Goal: Information Seeking & Learning: Learn about a topic

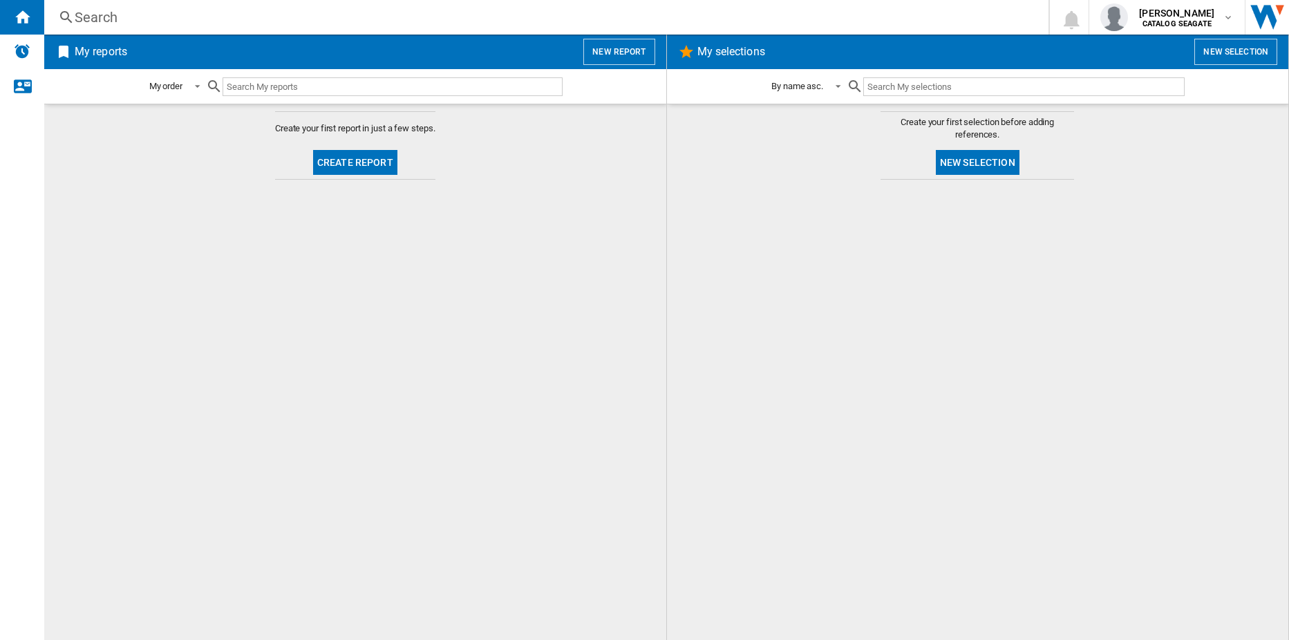
click at [299, 89] on input "text" at bounding box center [393, 86] width 340 height 19
click at [363, 168] on button "Create report" at bounding box center [355, 162] width 84 height 25
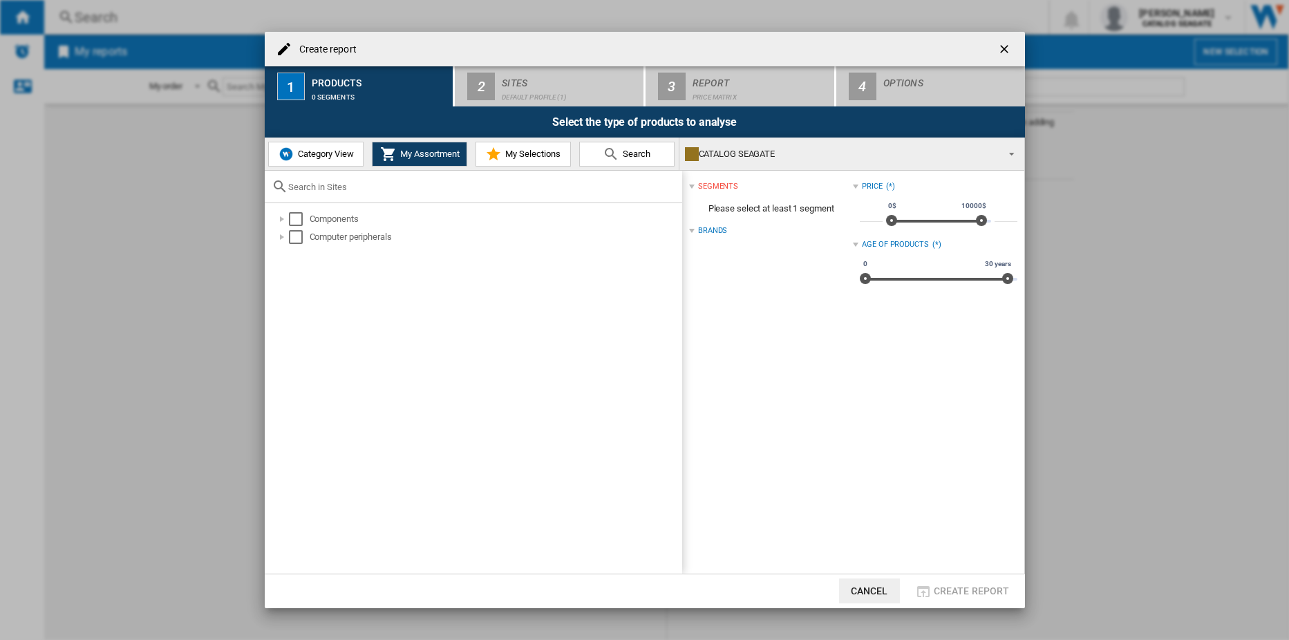
click at [337, 155] on span "Category View" at bounding box center [323, 154] width 59 height 10
click at [398, 160] on button "My Assortment" at bounding box center [419, 154] width 95 height 25
click at [283, 220] on div at bounding box center [282, 219] width 14 height 14
click at [319, 254] on md-checkbox "Select" at bounding box center [314, 255] width 21 height 14
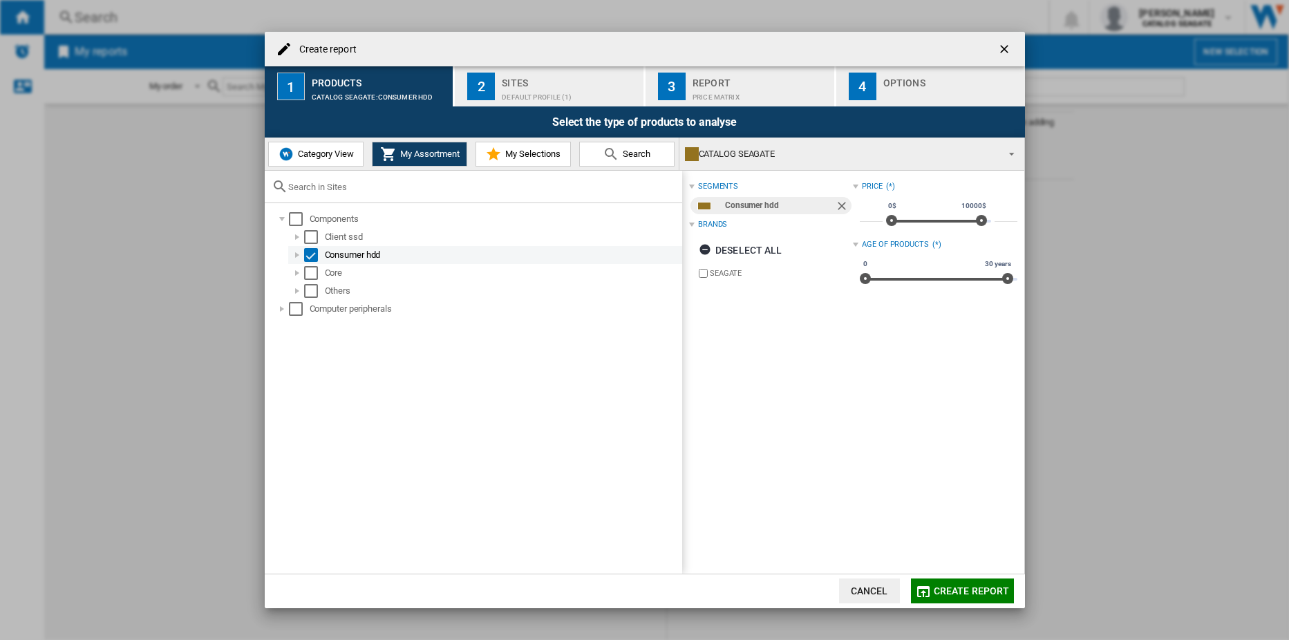
click at [296, 254] on div at bounding box center [297, 255] width 14 height 14
click at [303, 254] on div at bounding box center [297, 255] width 14 height 14
click at [448, 154] on span "My Assortment" at bounding box center [428, 154] width 63 height 10
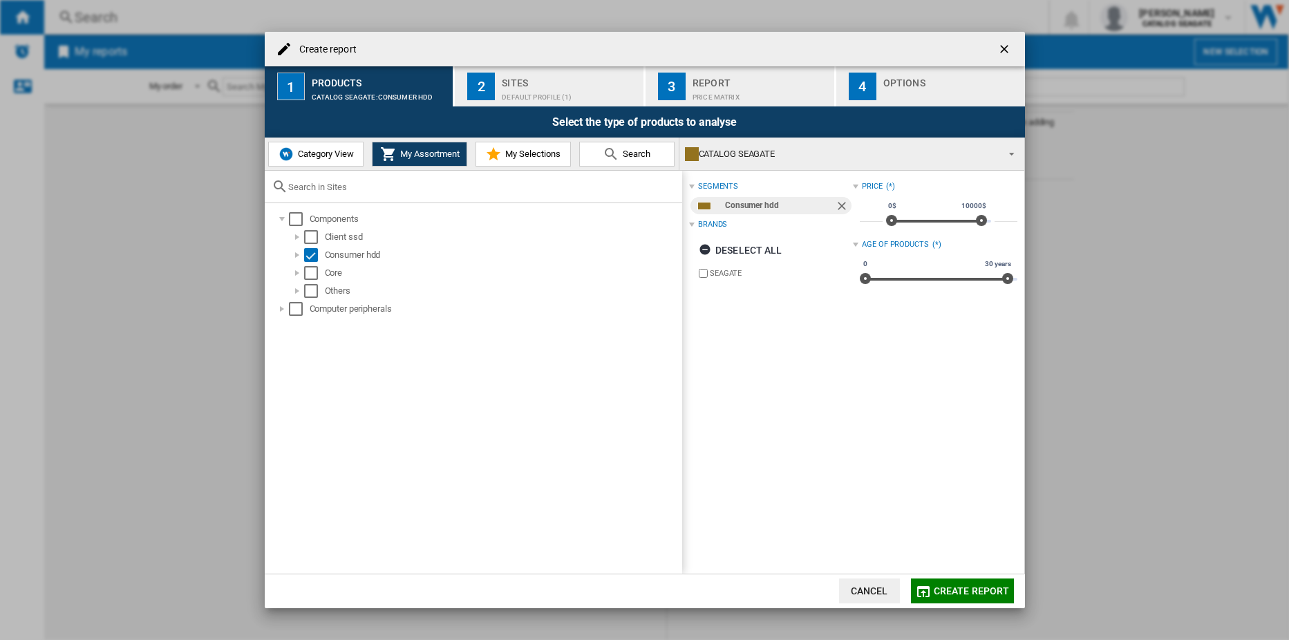
click at [523, 157] on span "My Selections" at bounding box center [531, 154] width 59 height 10
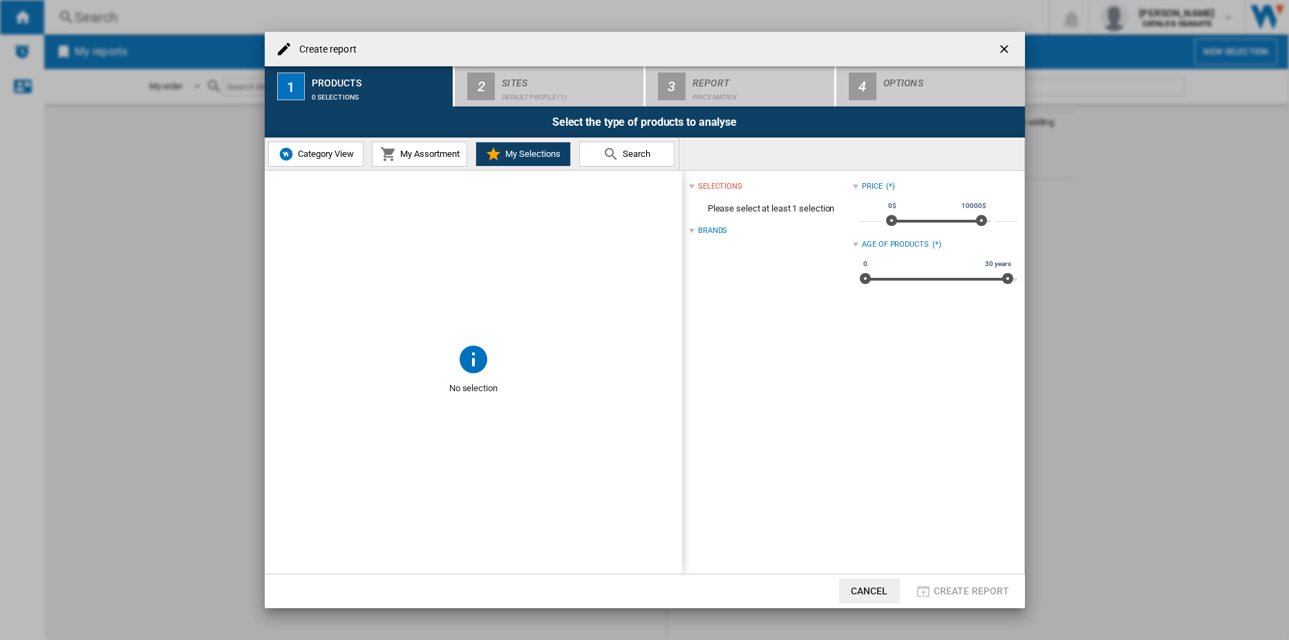
click at [595, 153] on button "Search" at bounding box center [626, 154] width 95 height 25
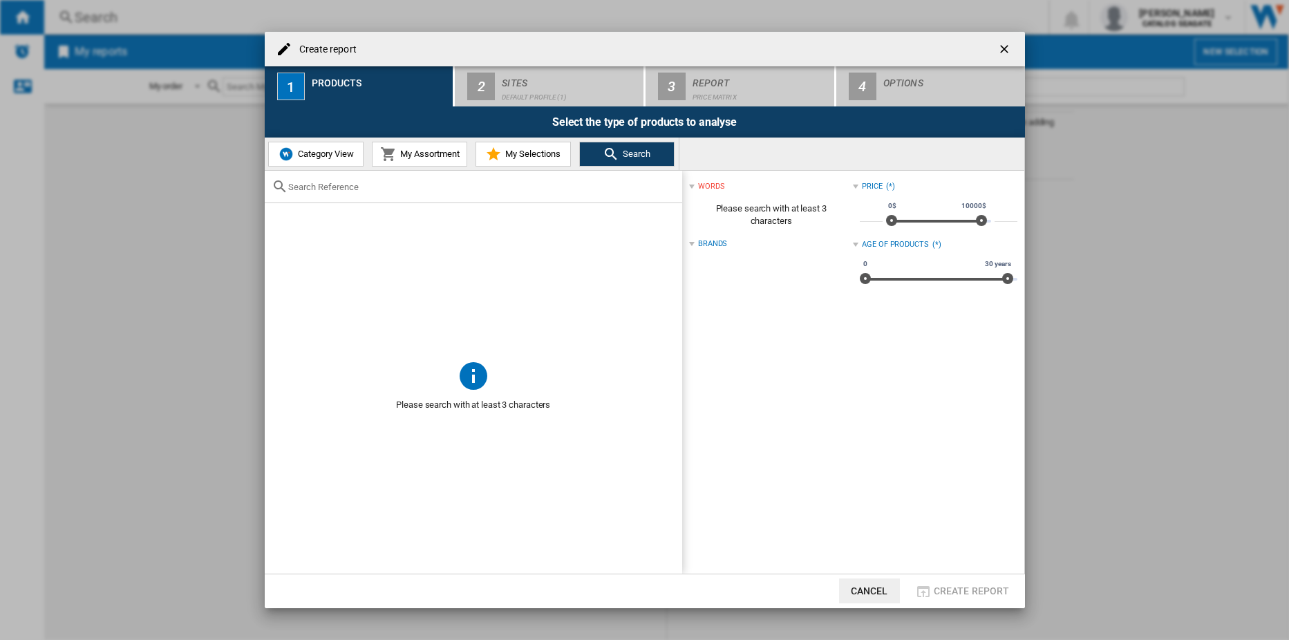
click at [431, 149] on span "My Assortment" at bounding box center [428, 154] width 63 height 10
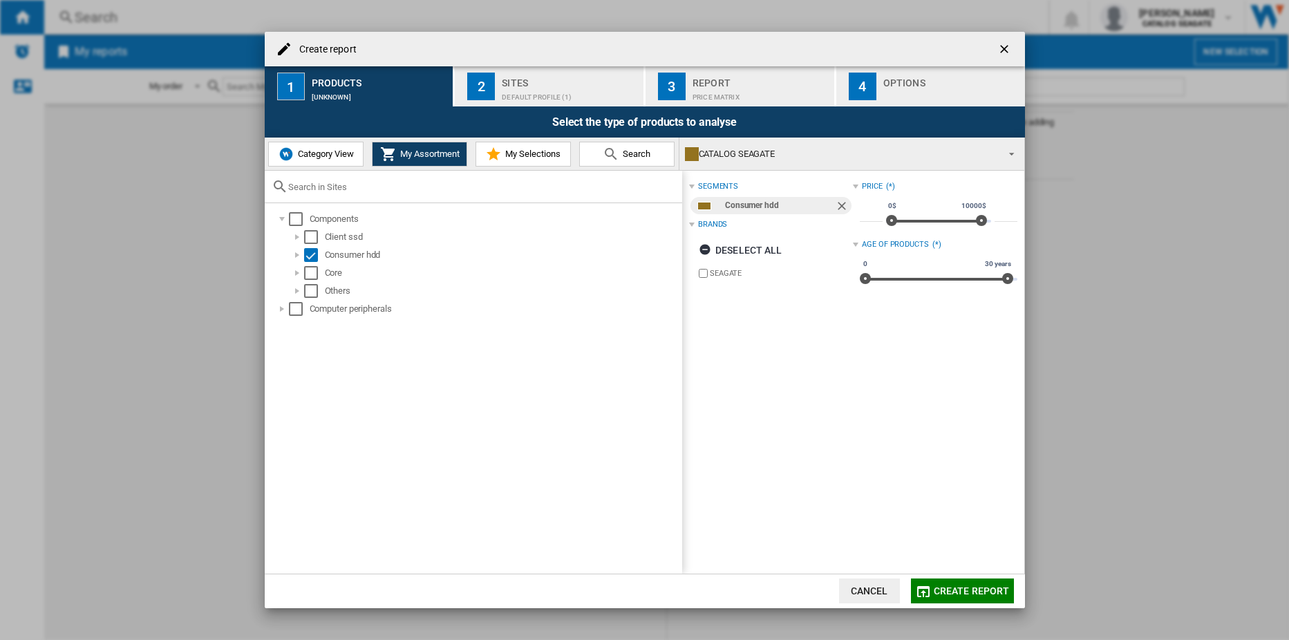
click at [323, 144] on button "Category View" at bounding box center [315, 154] width 95 height 25
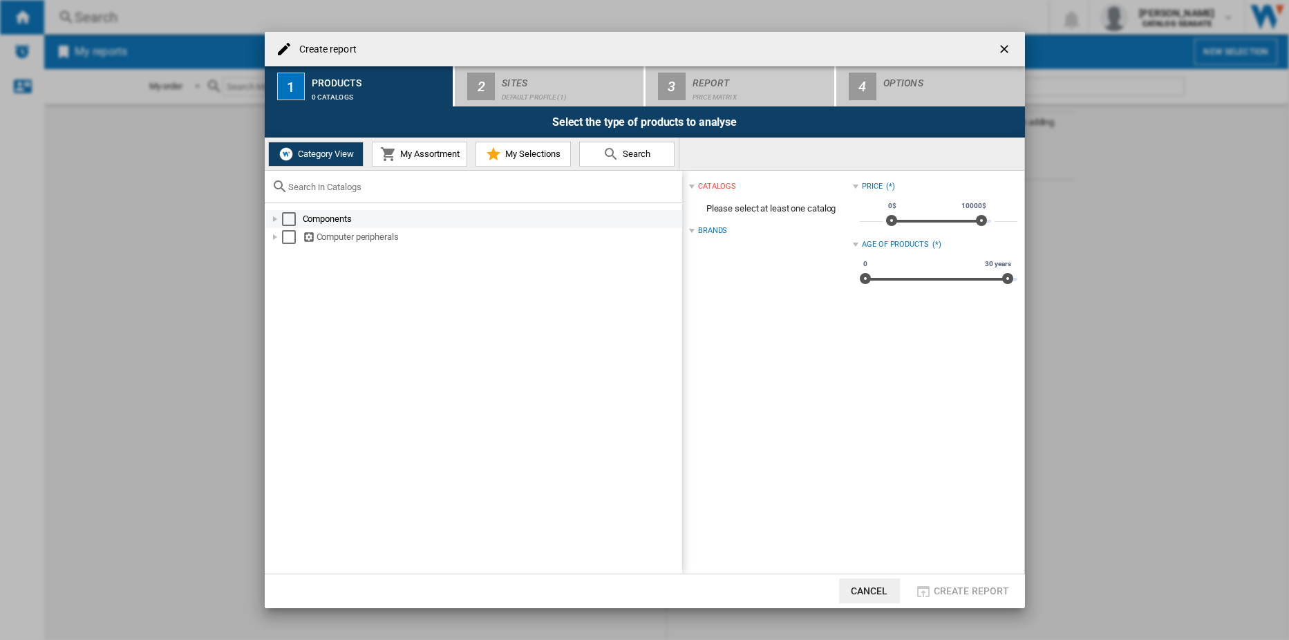
click at [276, 220] on div at bounding box center [275, 219] width 14 height 14
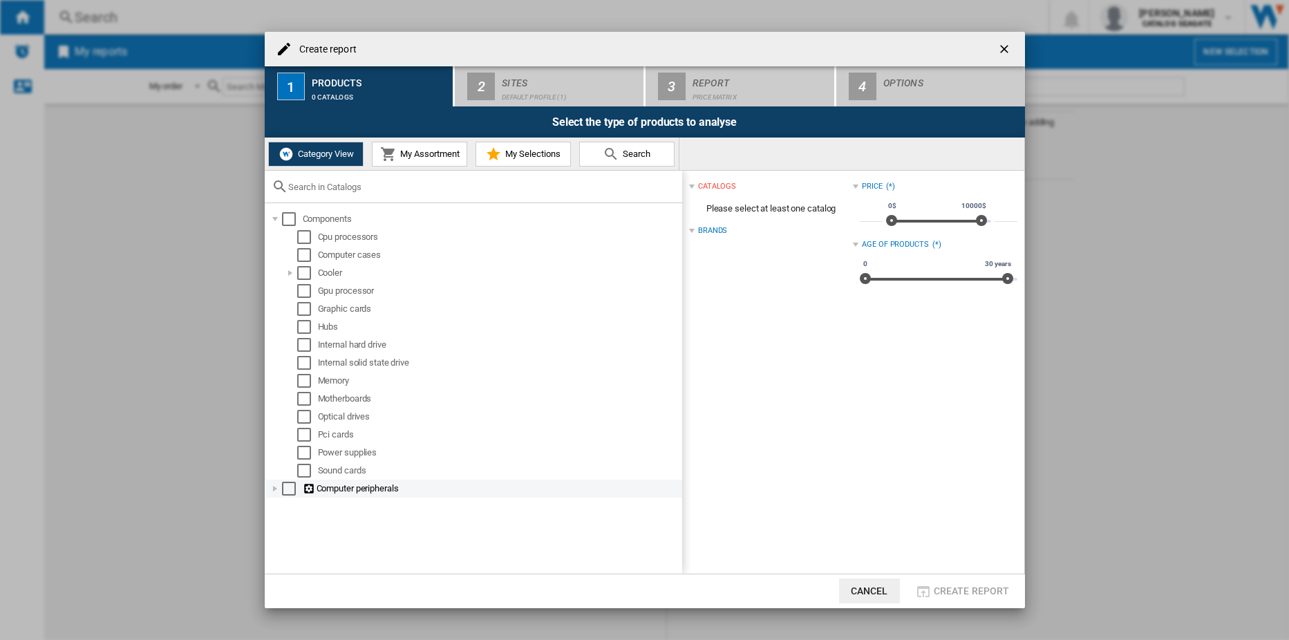
click at [275, 492] on div at bounding box center [275, 489] width 14 height 14
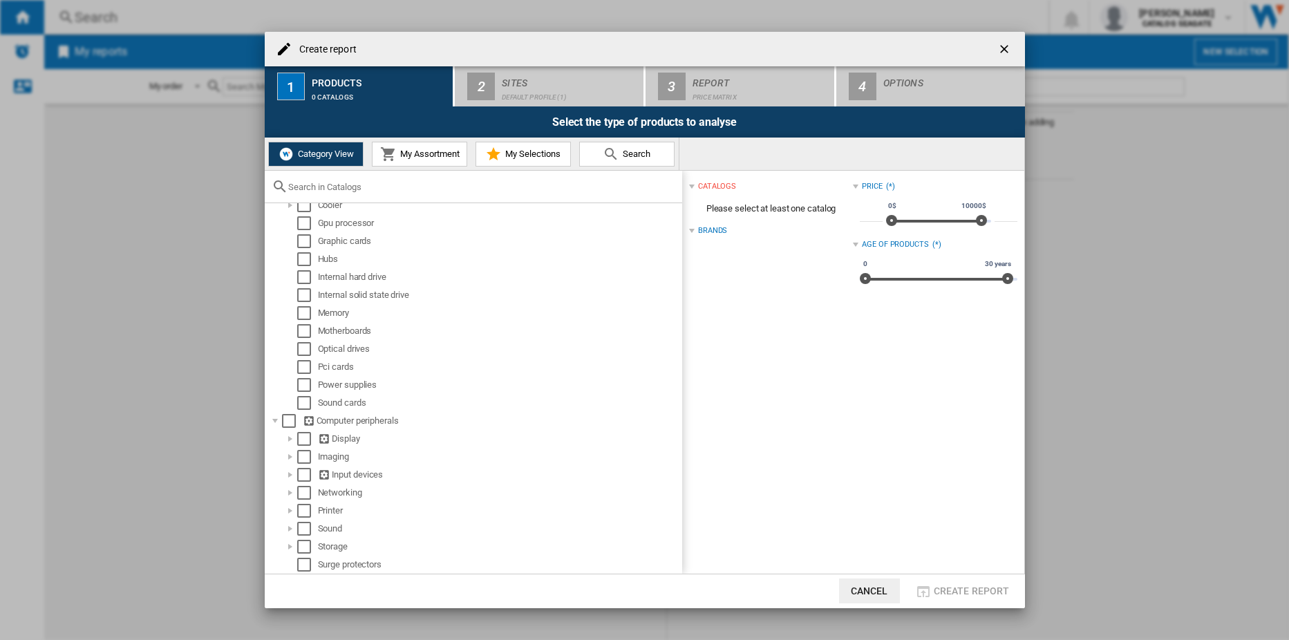
click at [431, 157] on span "My Assortment" at bounding box center [428, 154] width 63 height 10
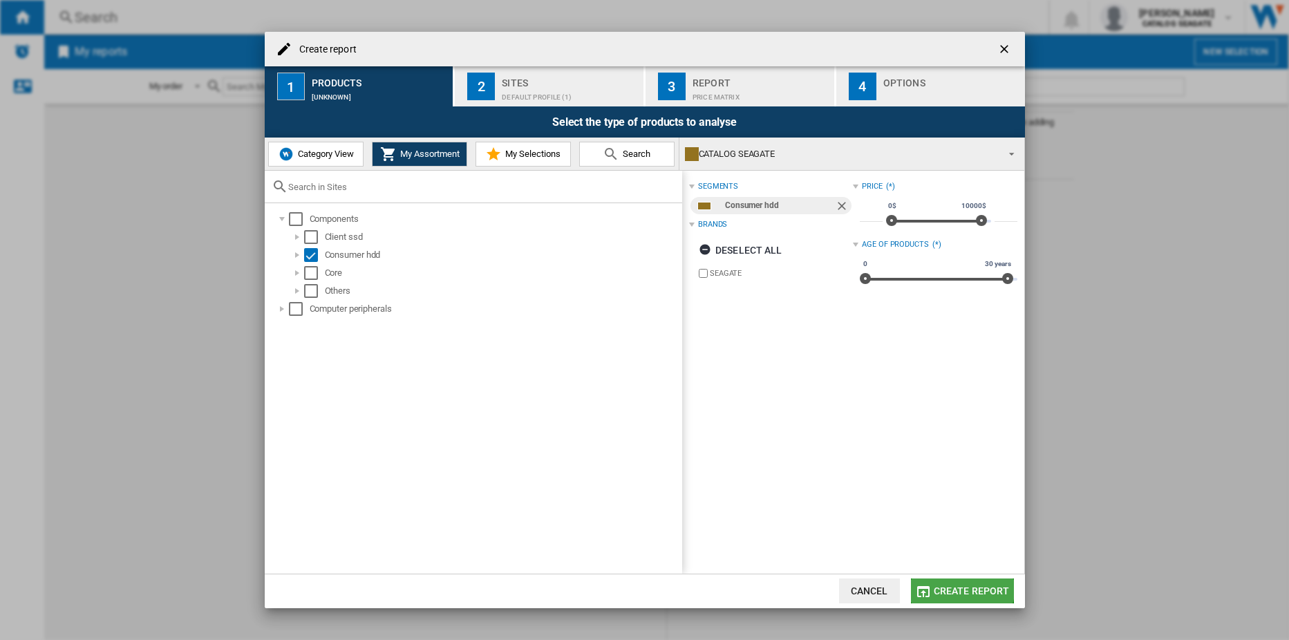
click at [952, 585] on span "Create report" at bounding box center [972, 590] width 76 height 11
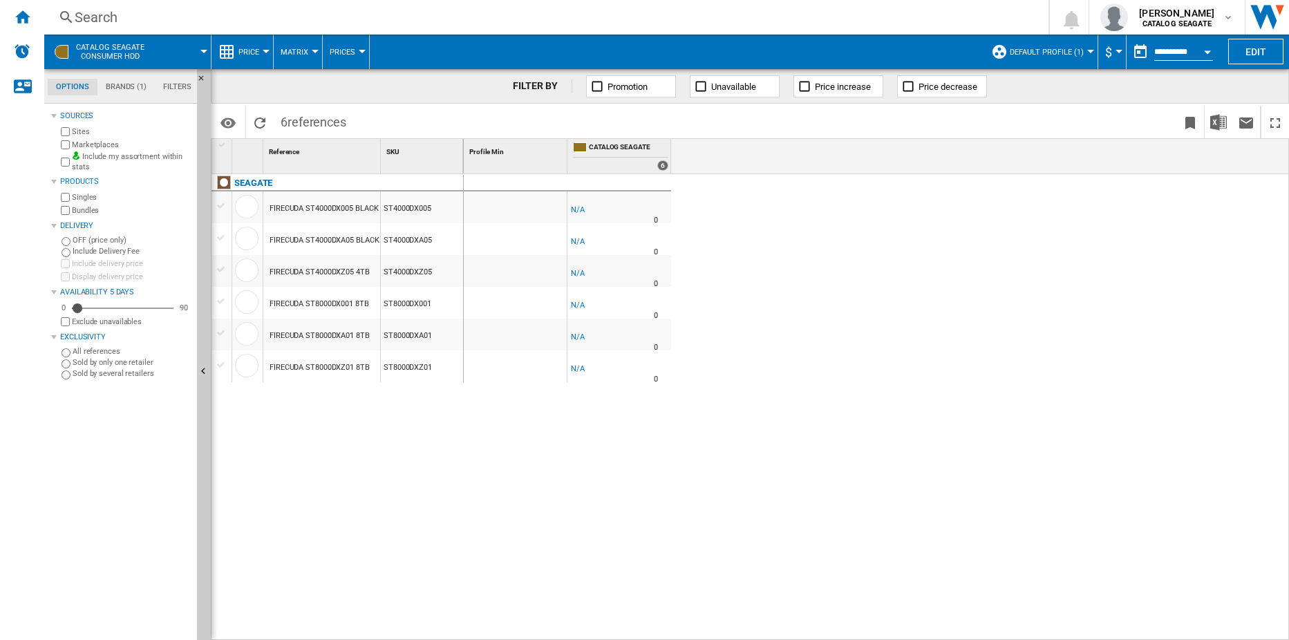
click at [88, 54] on span "CATALOG SEAGATE Consumer hdd" at bounding box center [110, 52] width 68 height 18
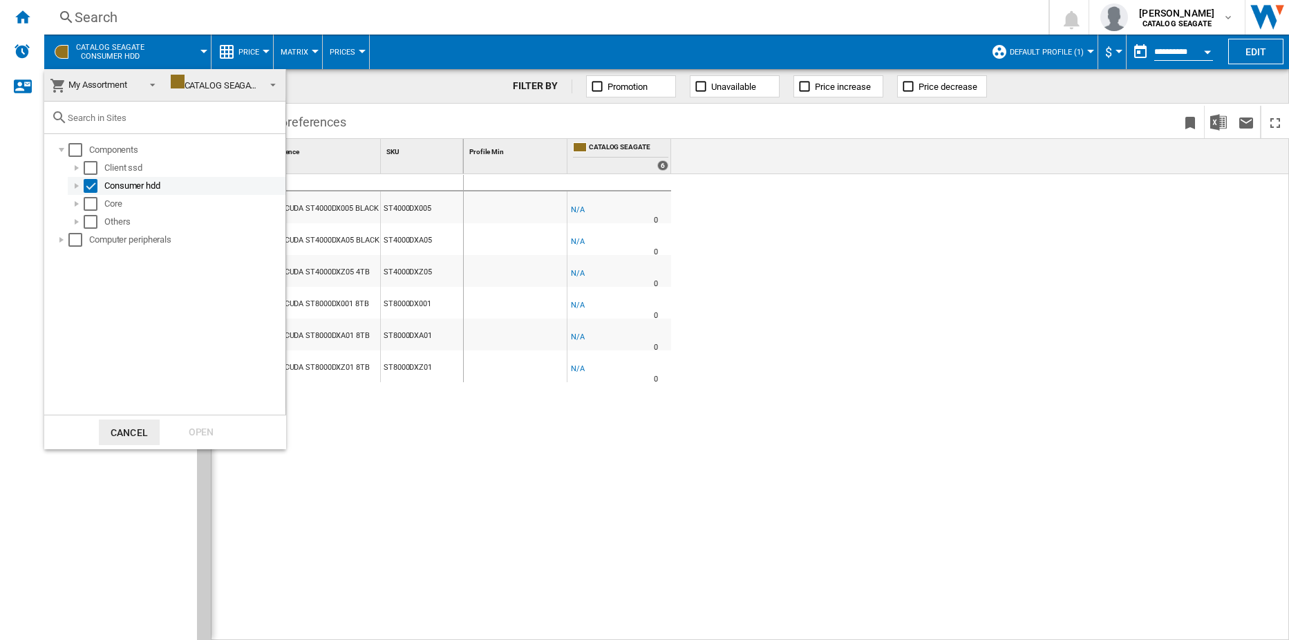
click at [91, 186] on div "Select" at bounding box center [91, 186] width 14 height 14
click at [70, 242] on div "Select" at bounding box center [75, 240] width 14 height 14
click at [200, 433] on div "Open" at bounding box center [201, 433] width 61 height 26
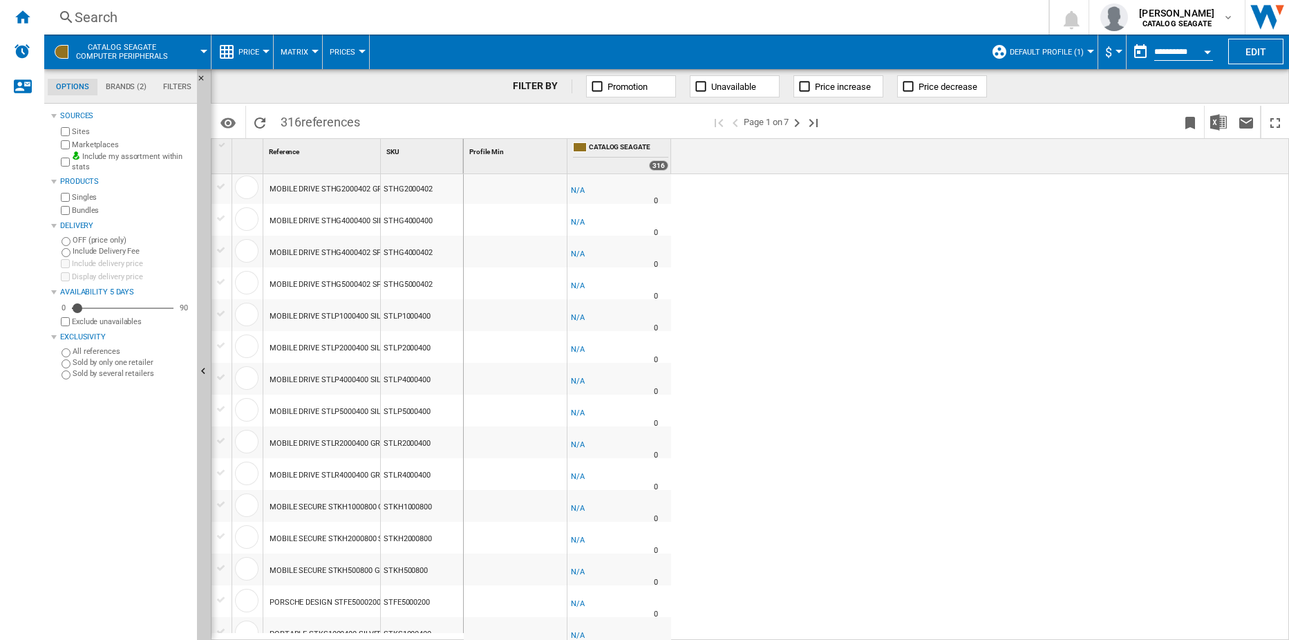
scroll to position [1144, 0]
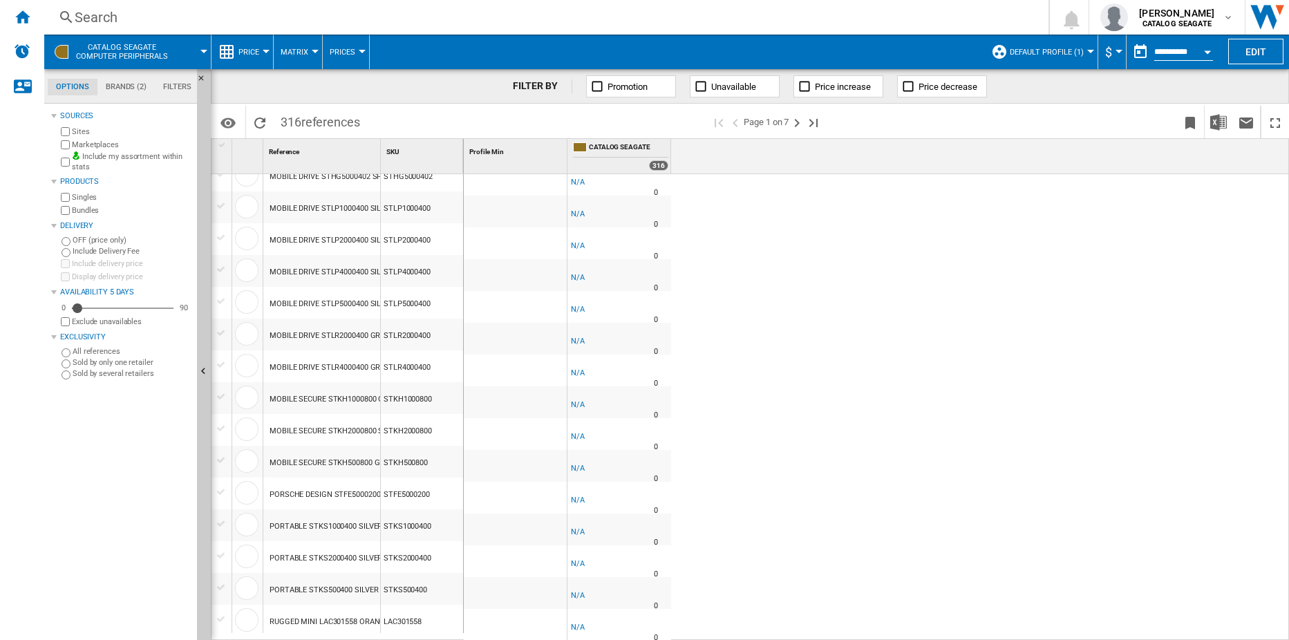
click at [735, 394] on div "-1.0 % -$1 % N/A 0 -1.0 % -$1" at bounding box center [877, 407] width 826 height 466
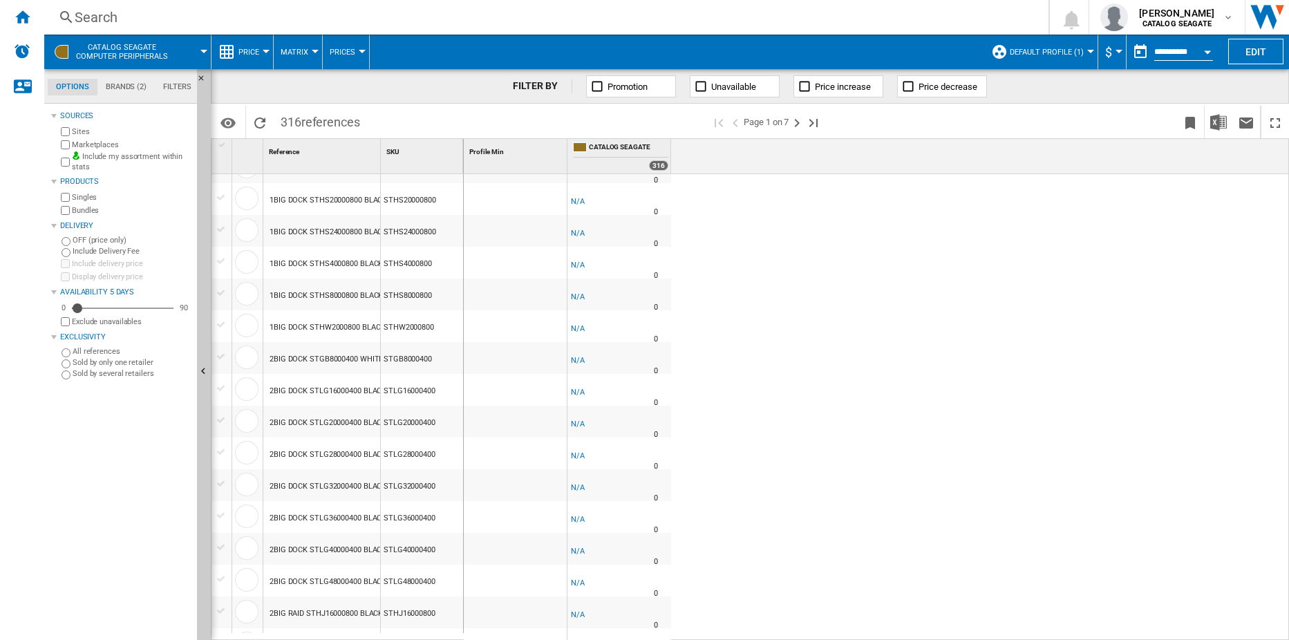
scroll to position [0, 0]
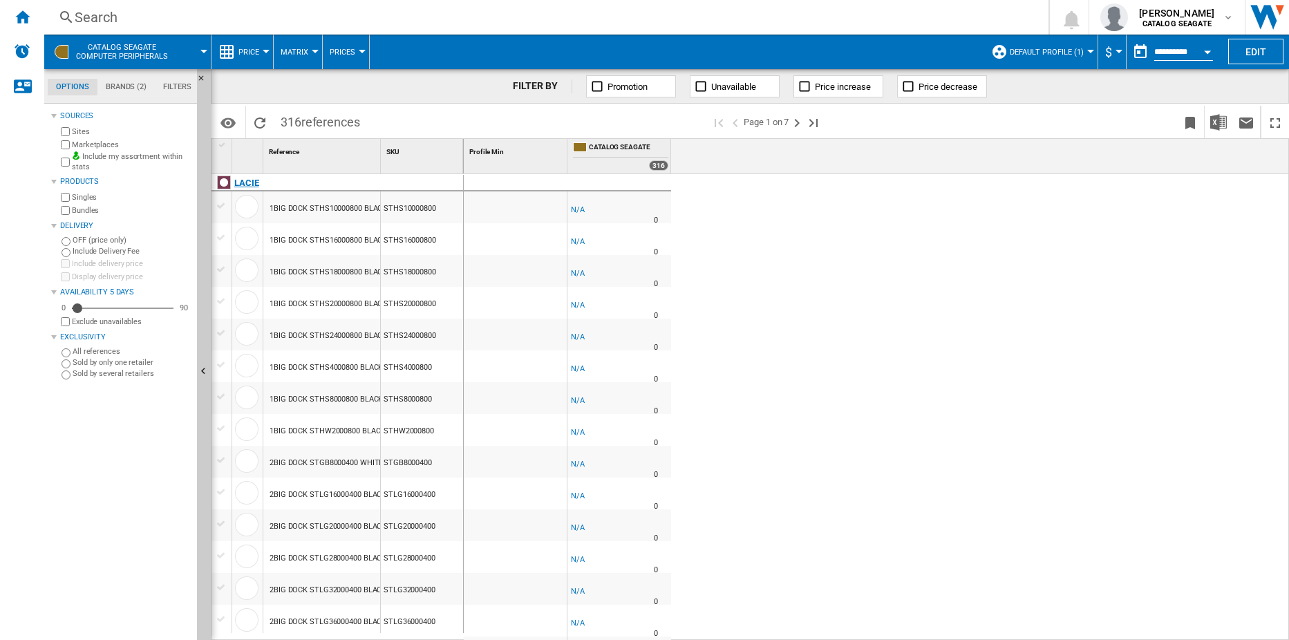
click at [245, 181] on div "LACIE" at bounding box center [246, 183] width 25 height 17
click at [626, 144] on span "CATALOG SEAGATE" at bounding box center [628, 148] width 79 height 12
click at [663, 167] on div "75" at bounding box center [660, 165] width 15 height 10
click at [659, 162] on div "75" at bounding box center [660, 165] width 15 height 10
click at [639, 91] on span "Promotion" at bounding box center [627, 87] width 40 height 10
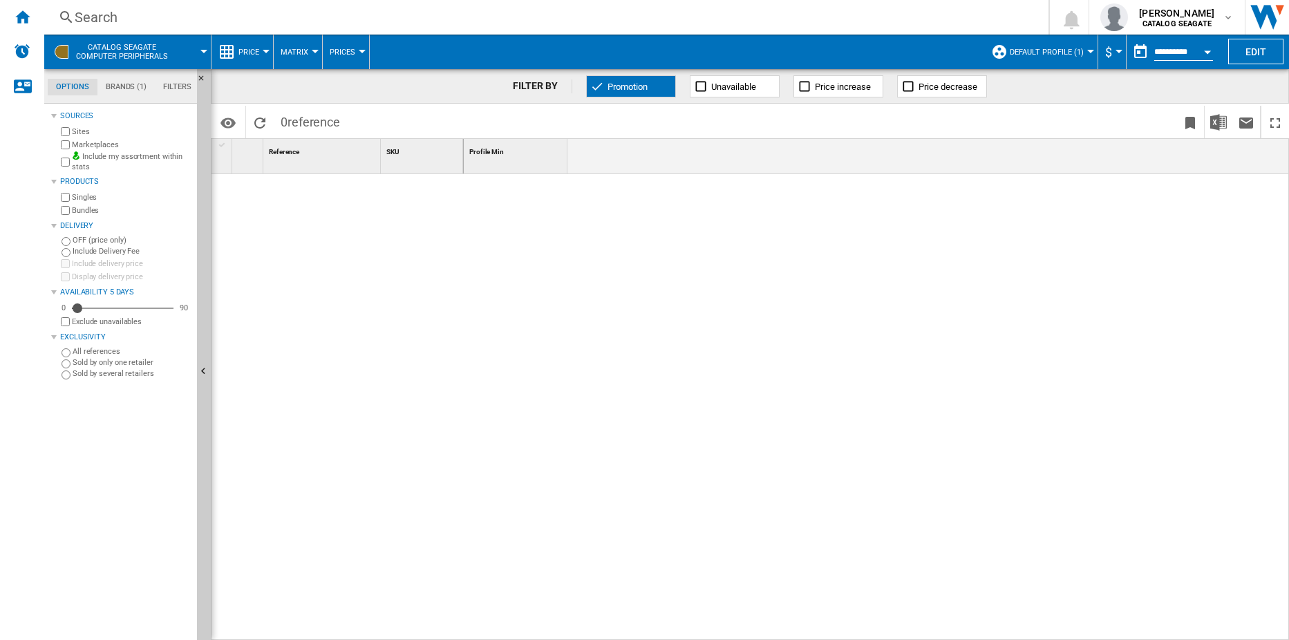
click at [639, 91] on span "Promotion" at bounding box center [627, 87] width 40 height 10
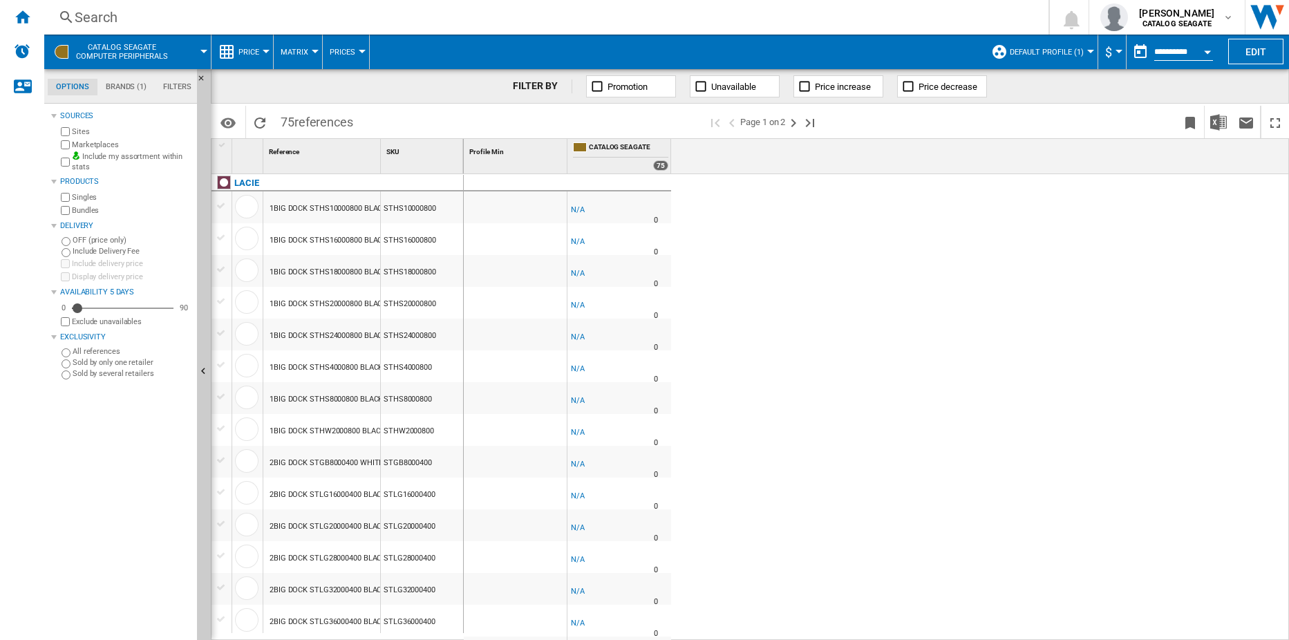
click at [815, 79] on button "Price increase" at bounding box center [838, 86] width 90 height 22
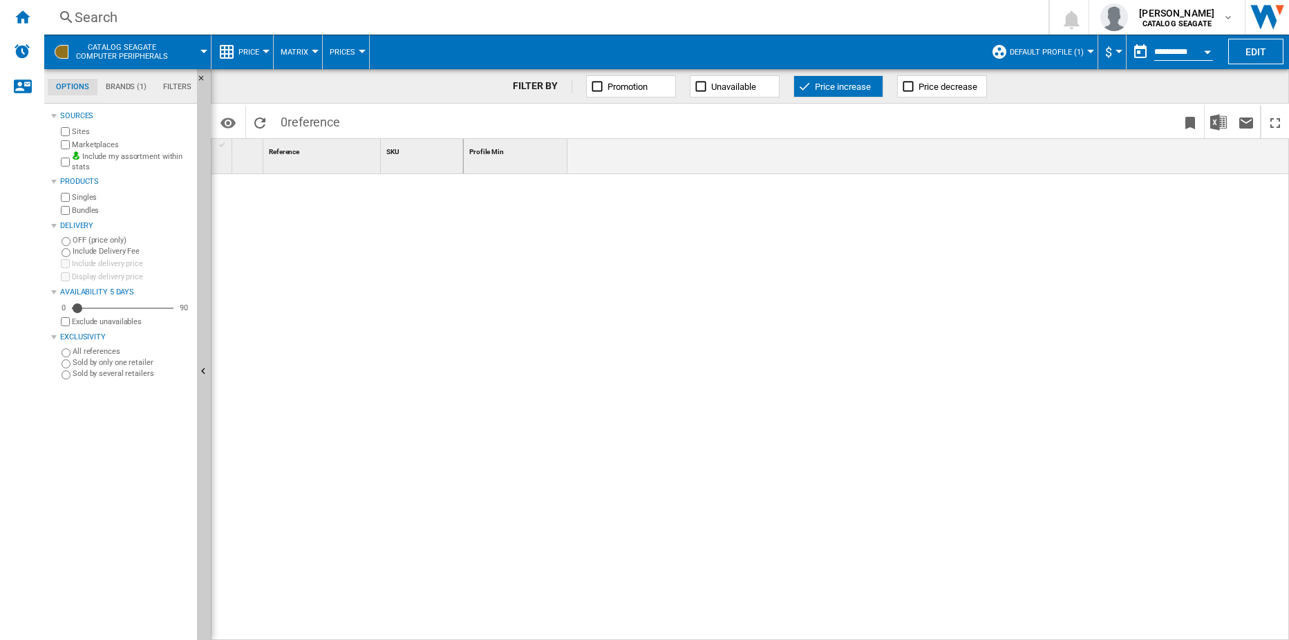
click at [815, 82] on span "Price increase" at bounding box center [843, 87] width 56 height 10
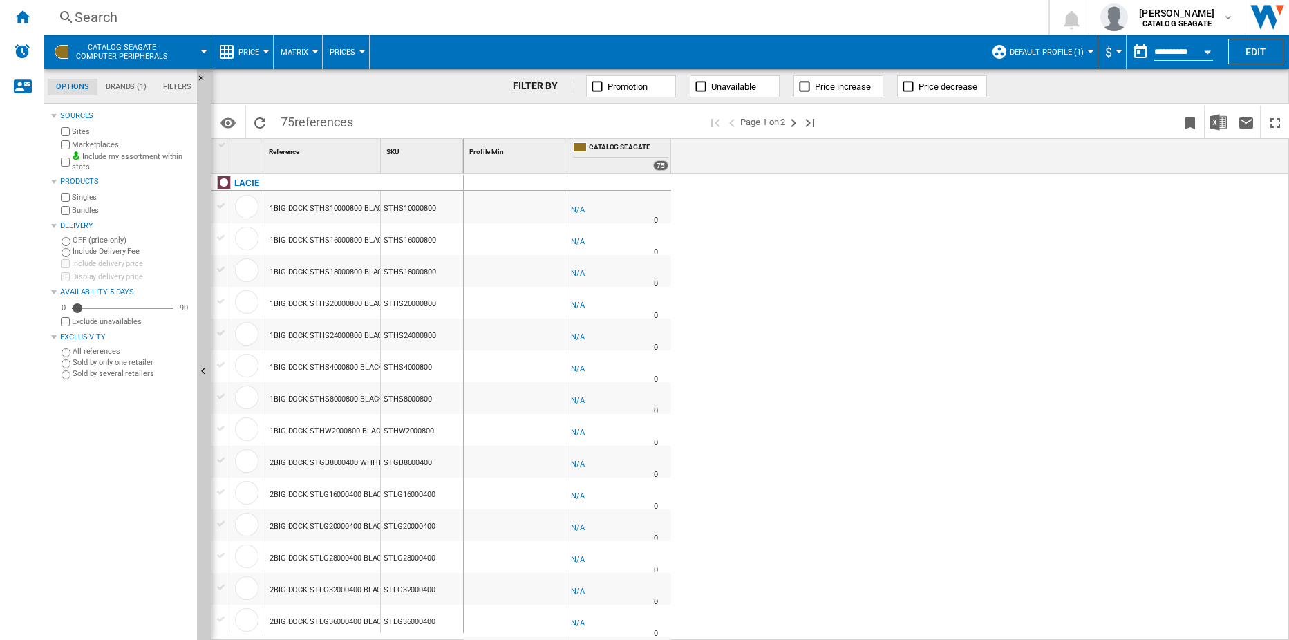
click at [264, 50] on div at bounding box center [266, 51] width 7 height 3
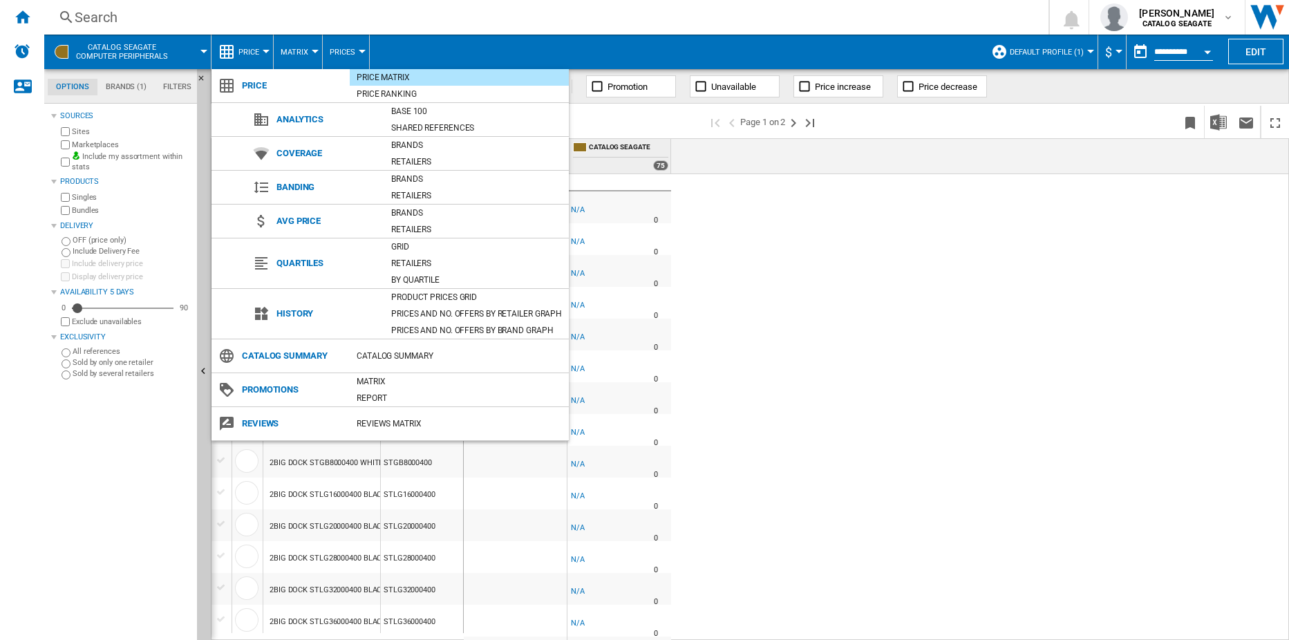
click at [798, 323] on md-backdrop at bounding box center [644, 320] width 1289 height 640
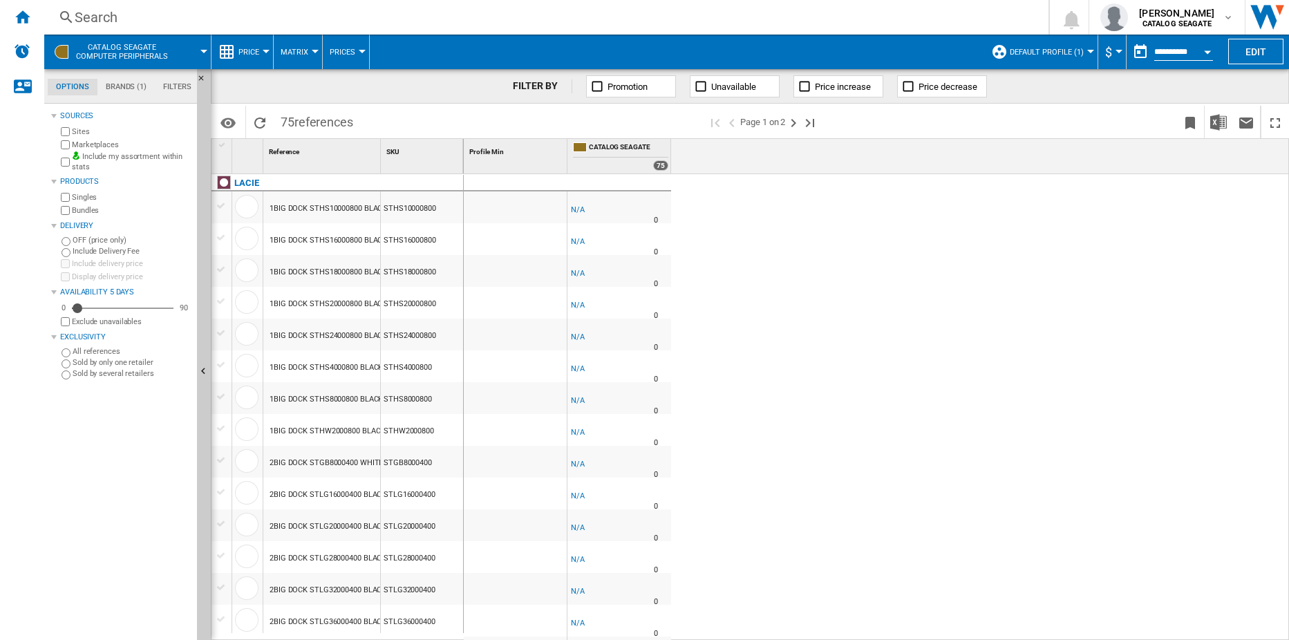
click at [296, 57] on button "Matrix" at bounding box center [298, 52] width 35 height 35
click at [833, 337] on md-backdrop at bounding box center [644, 320] width 1289 height 640
click at [361, 52] on div at bounding box center [362, 51] width 7 height 3
click at [787, 245] on md-backdrop at bounding box center [644, 320] width 1289 height 640
click at [827, 323] on div "-1.0 % -$1 % N/A 0 -1.0 % -$1" at bounding box center [877, 407] width 826 height 466
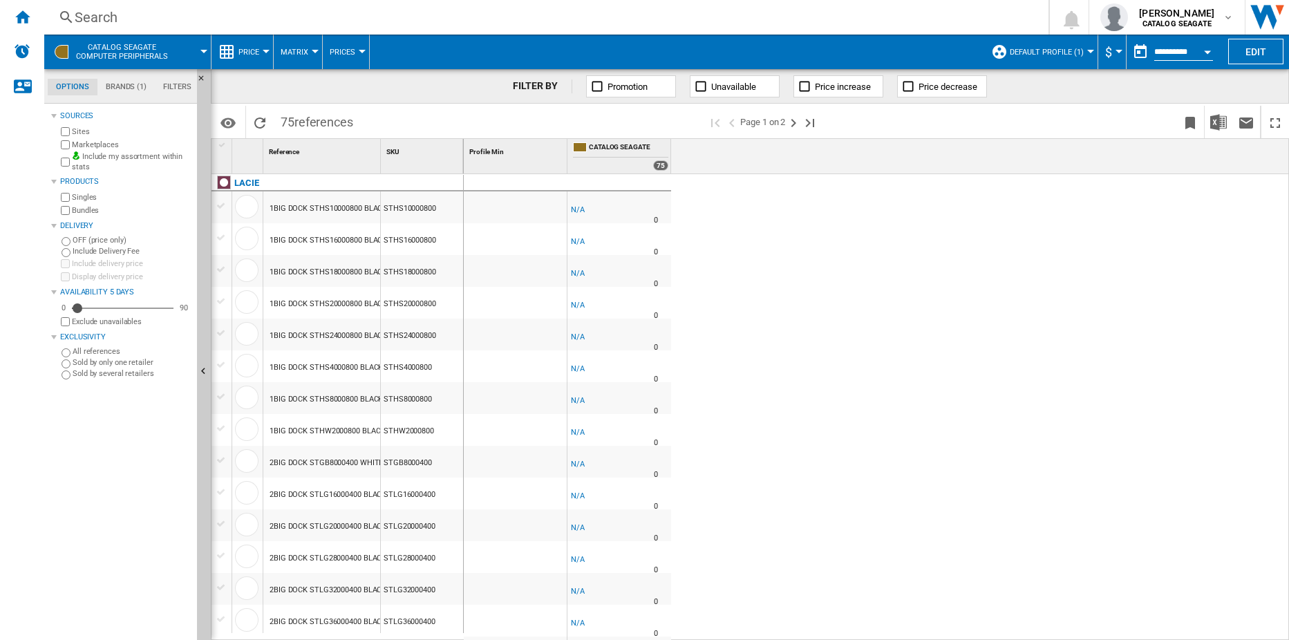
click at [733, 247] on div "-1.0 % -$1 % N/A 0 -1.0 % -$1" at bounding box center [877, 407] width 826 height 466
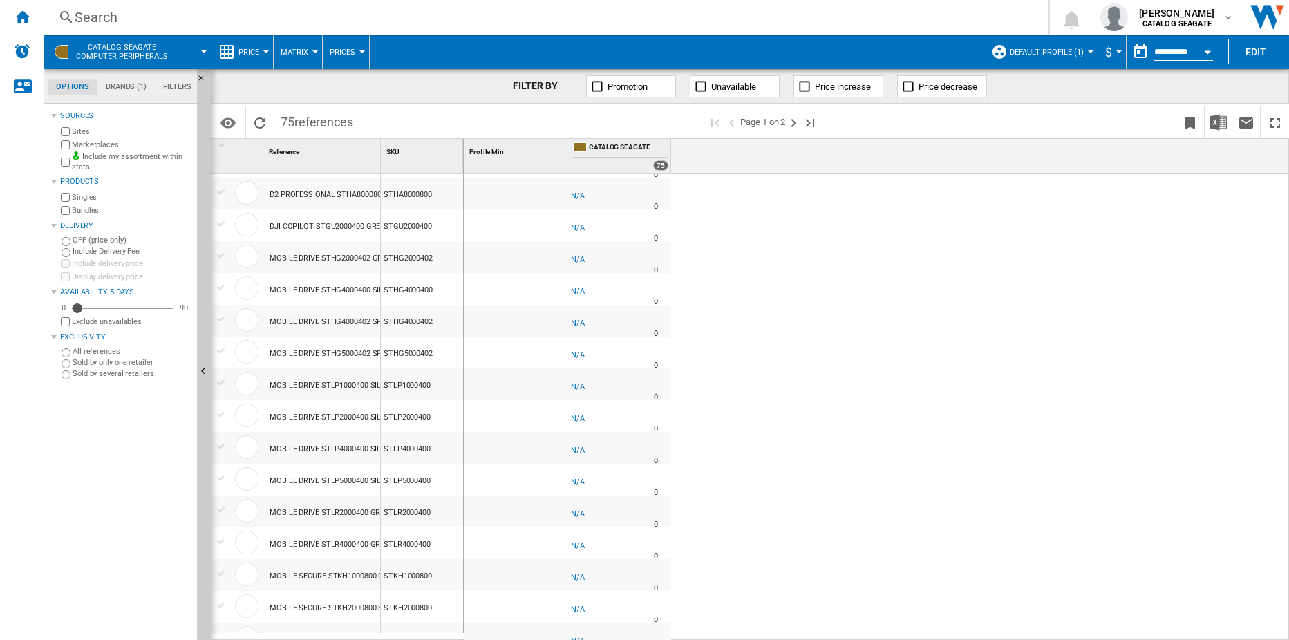
scroll to position [1140, 0]
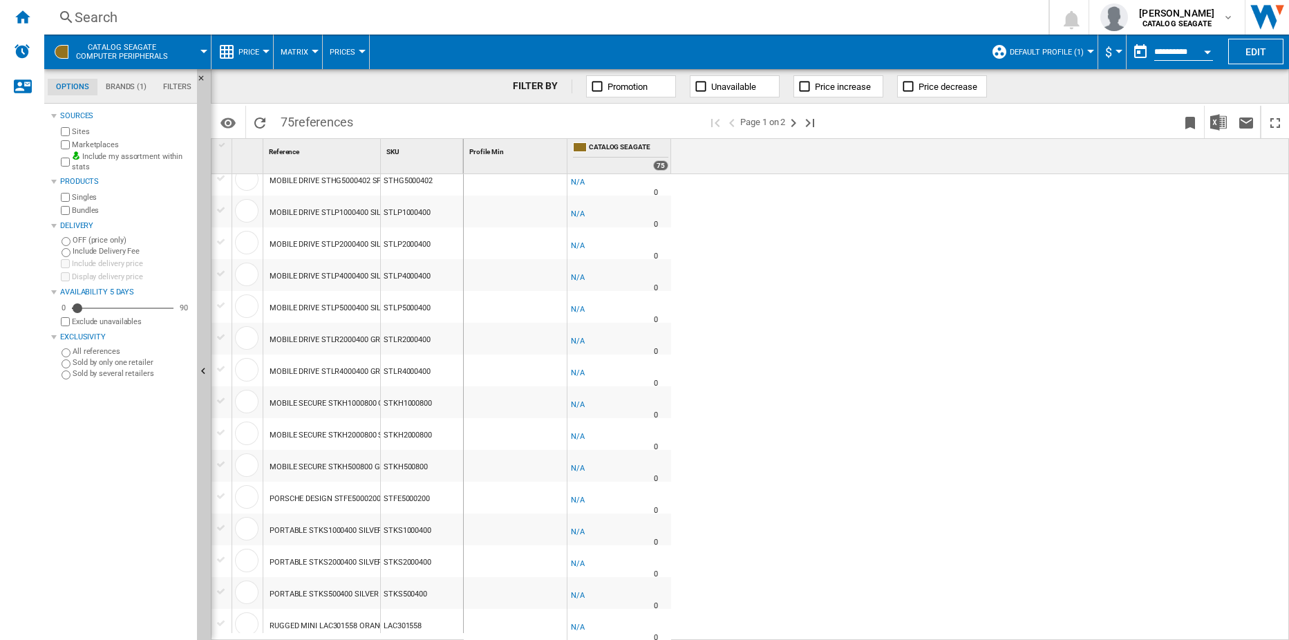
click at [395, 338] on div "STLR2000400" at bounding box center [422, 339] width 82 height 32
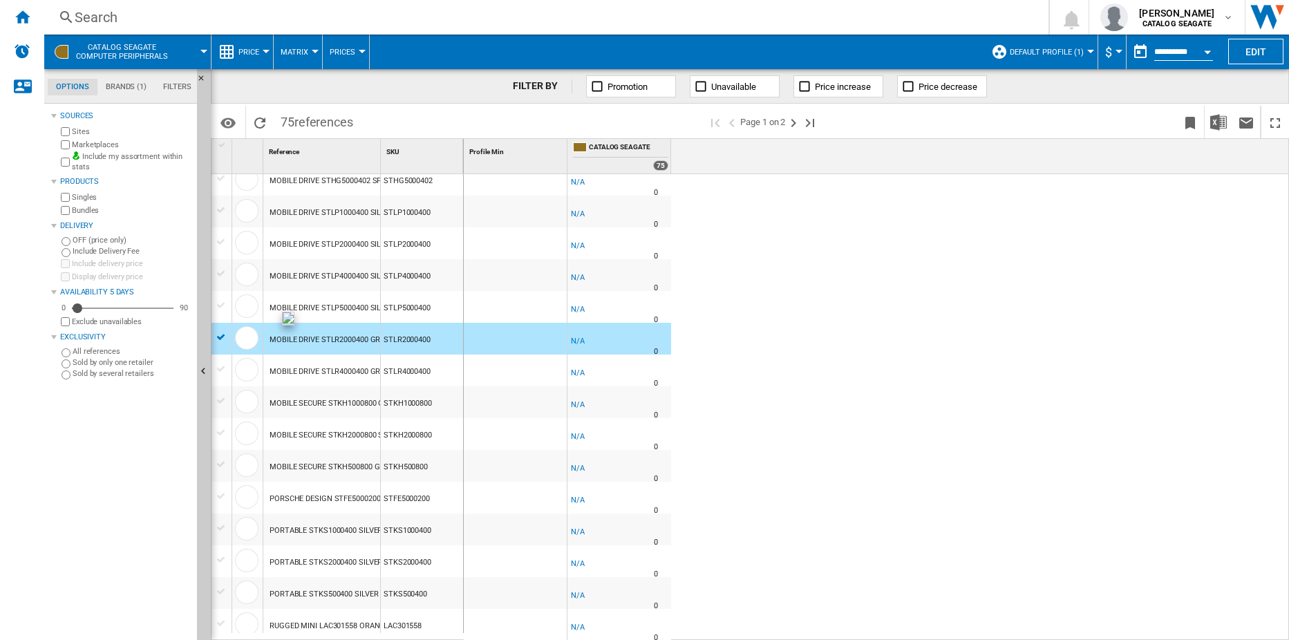
click at [247, 335] on div at bounding box center [246, 337] width 23 height 23
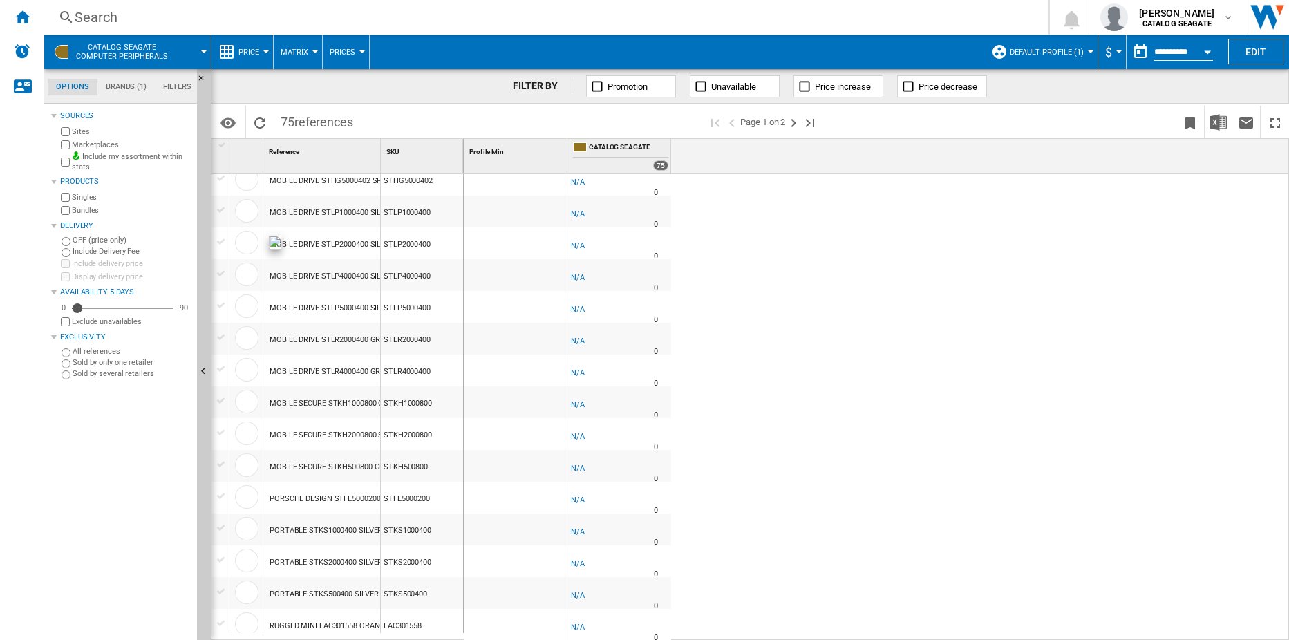
click at [245, 252] on div at bounding box center [246, 242] width 23 height 23
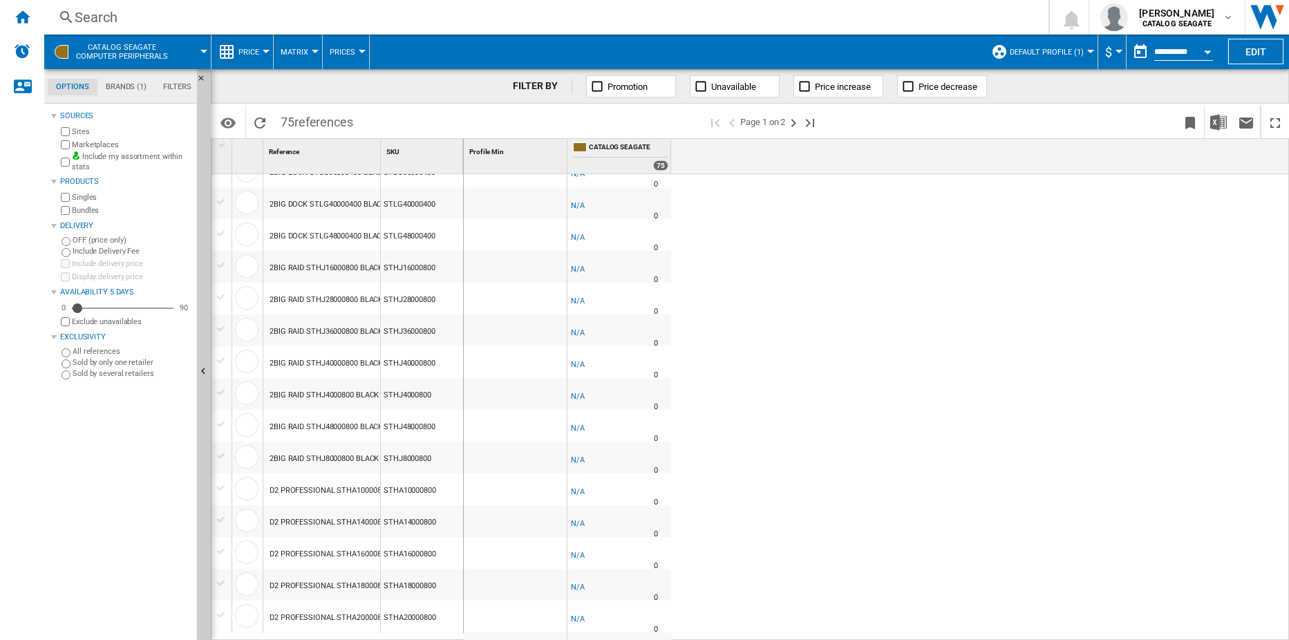
scroll to position [104, 0]
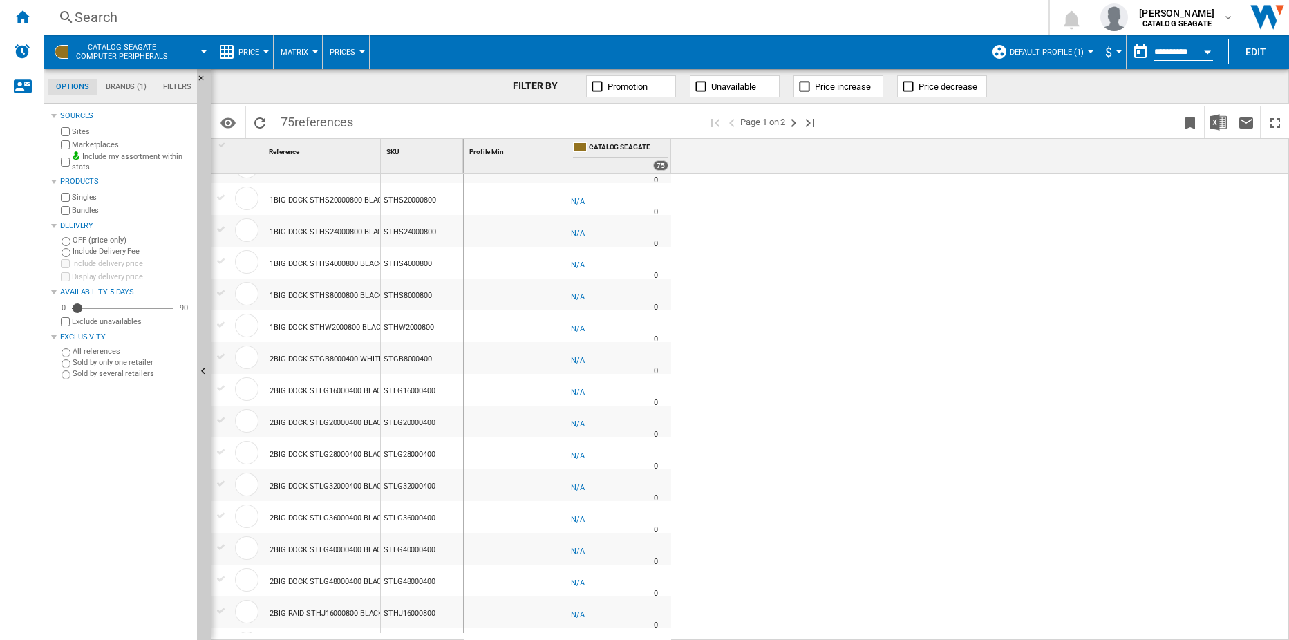
click at [856, 86] on span "Price increase" at bounding box center [843, 87] width 56 height 10
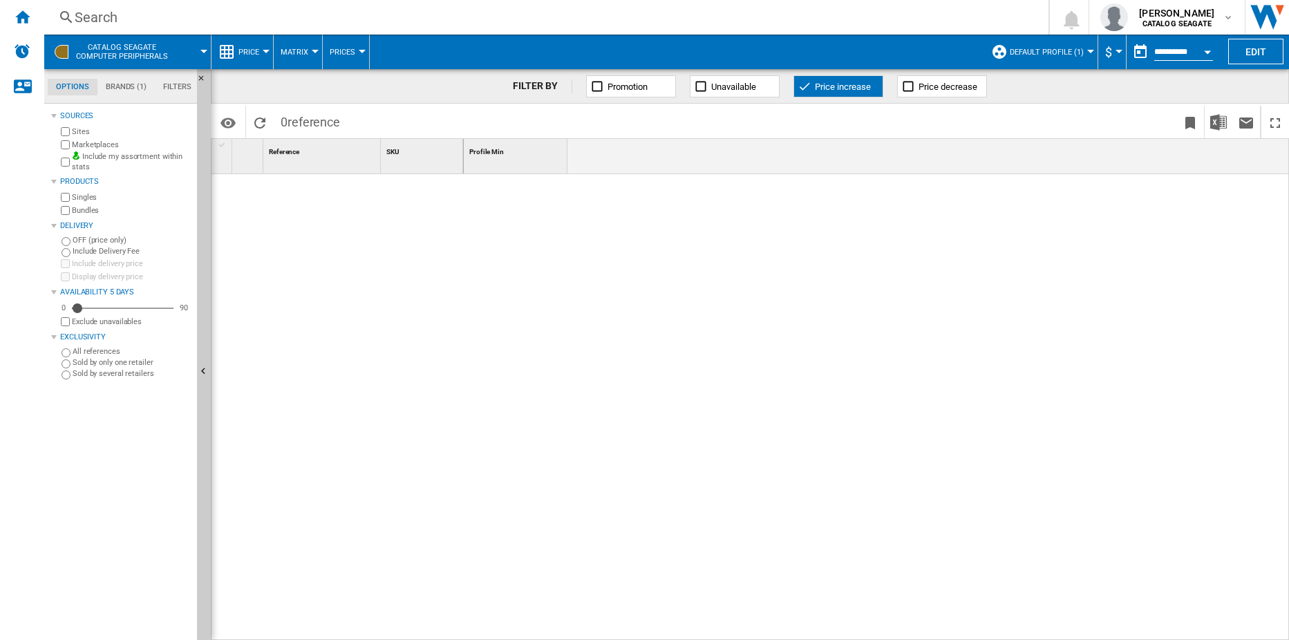
click at [97, 47] on span "CATALOG SEAGATE Computer peripherals" at bounding box center [122, 52] width 92 height 18
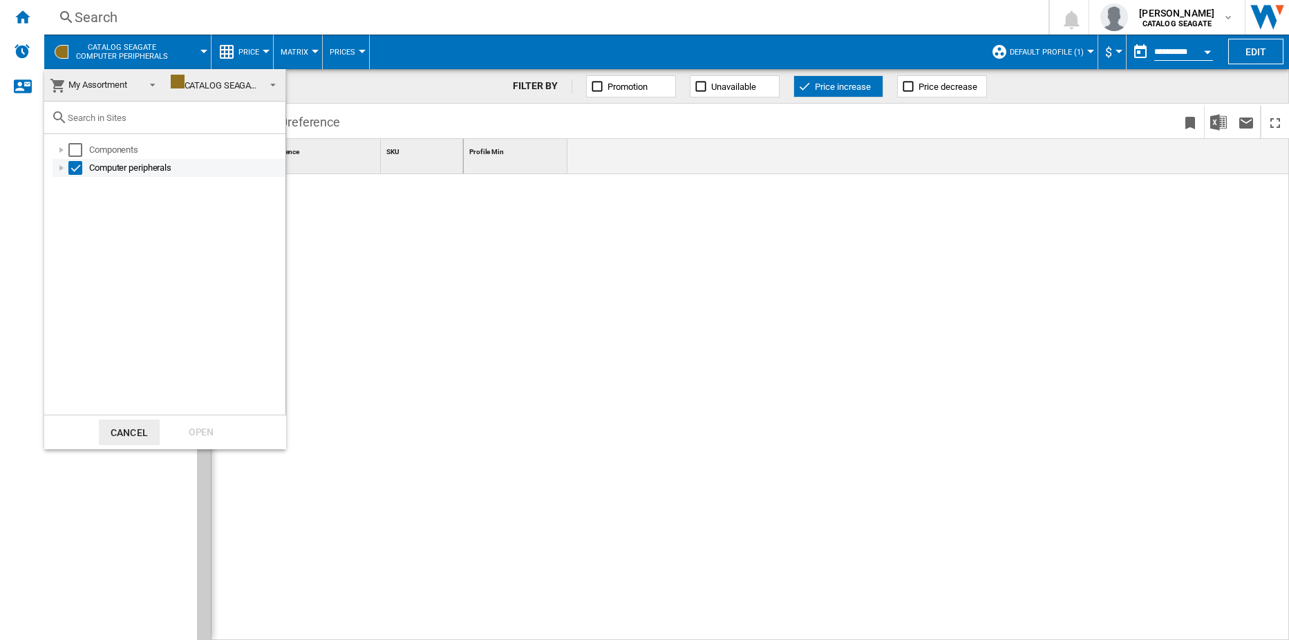
click at [62, 165] on div at bounding box center [62, 168] width 14 height 14
click at [74, 186] on div at bounding box center [77, 186] width 14 height 14
click at [93, 221] on div "Select" at bounding box center [91, 222] width 14 height 14
click at [88, 240] on div "Select" at bounding box center [91, 240] width 14 height 14
click at [202, 428] on div "Open" at bounding box center [201, 433] width 61 height 26
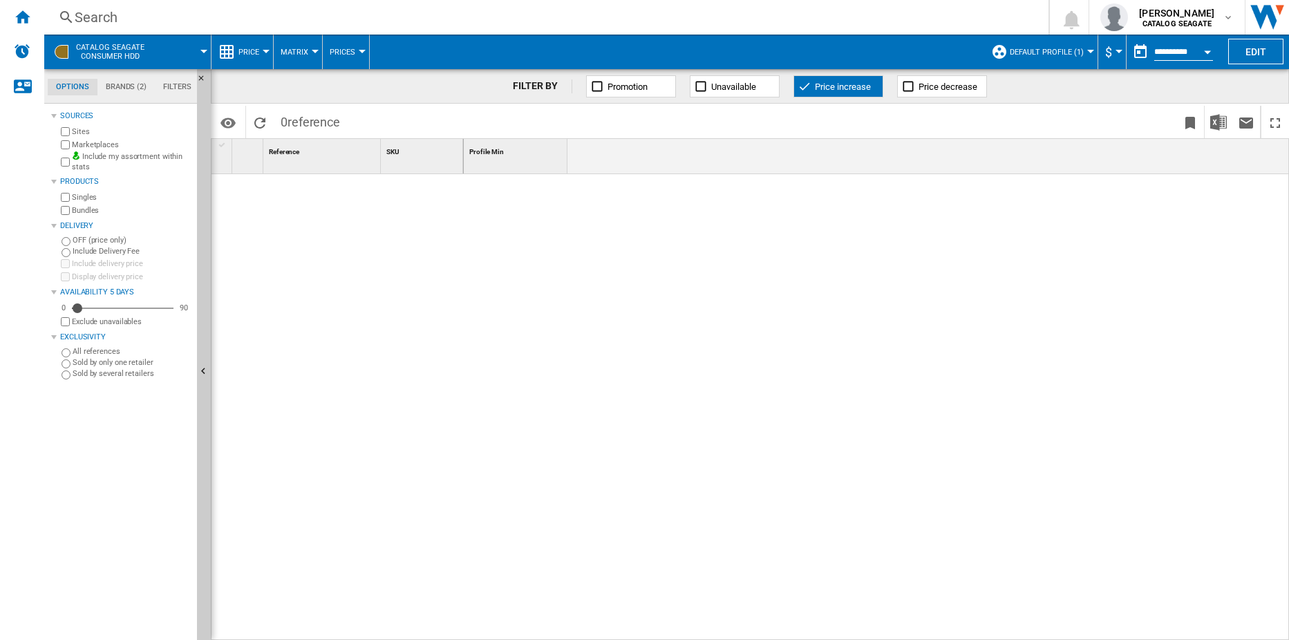
click at [300, 51] on span "Matrix" at bounding box center [295, 52] width 28 height 9
click at [312, 88] on span "Matrix" at bounding box center [300, 85] width 30 height 12
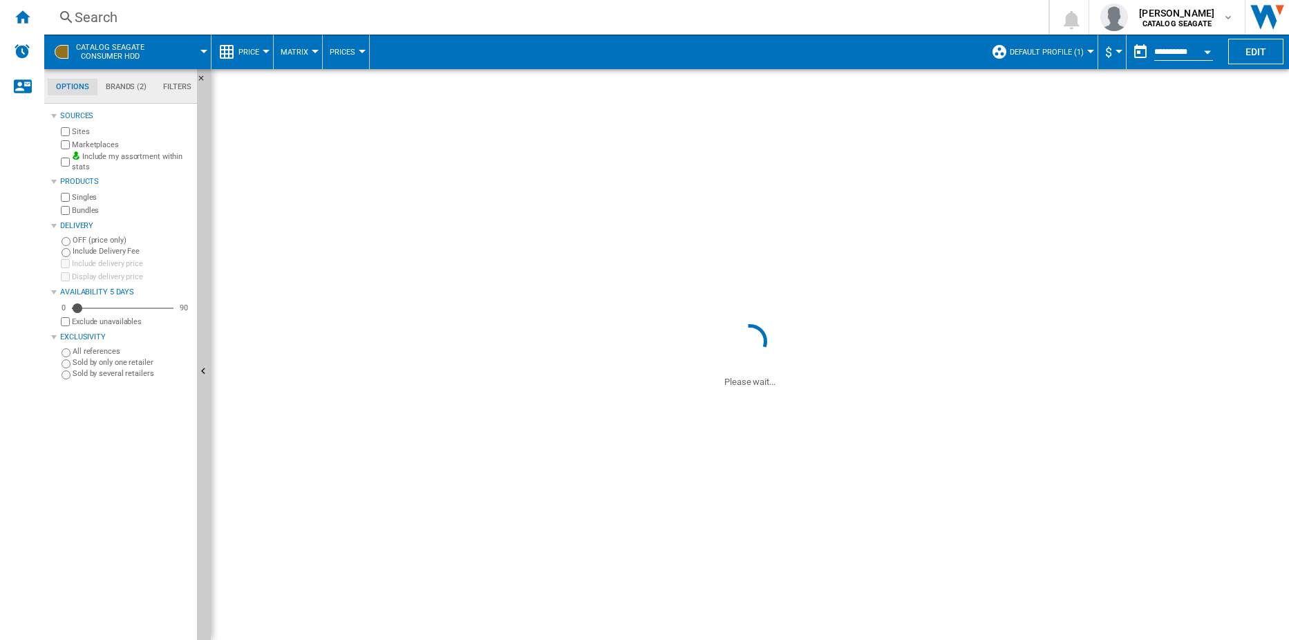
click at [359, 56] on button "Prices" at bounding box center [346, 52] width 32 height 35
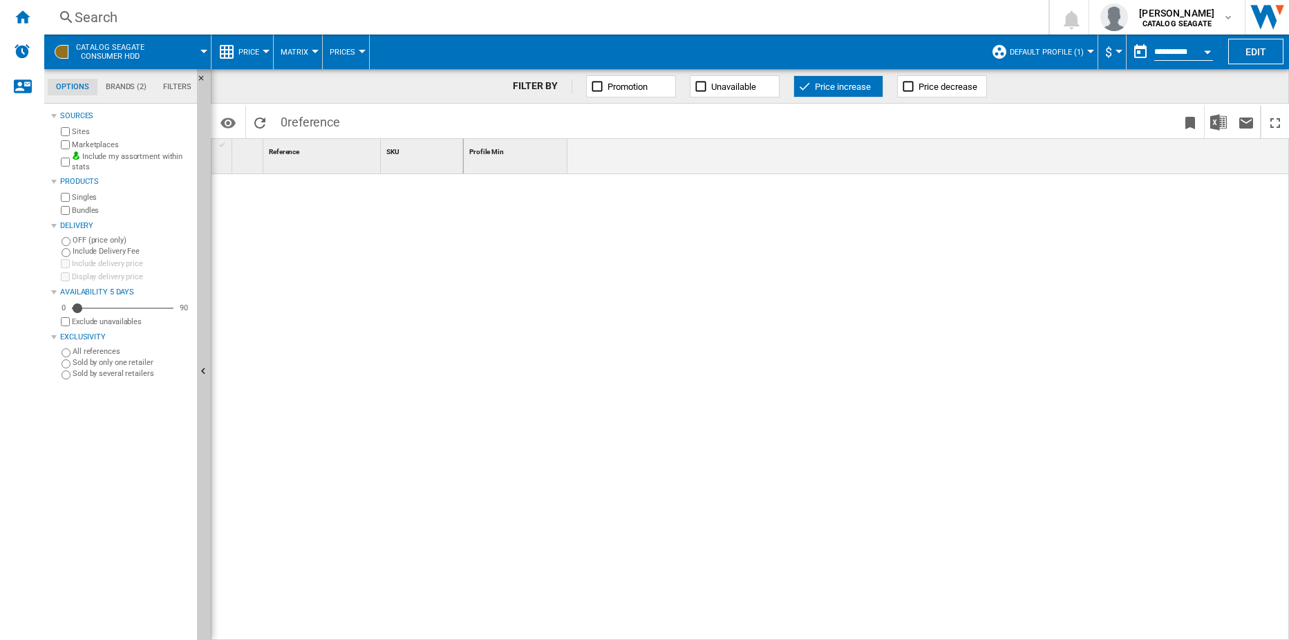
click at [353, 50] on md-backdrop at bounding box center [644, 320] width 1289 height 640
click at [348, 49] on md-backdrop at bounding box center [644, 320] width 1289 height 640
click at [355, 55] on md-backdrop at bounding box center [644, 320] width 1289 height 640
click at [360, 51] on md-backdrop at bounding box center [644, 320] width 1289 height 640
drag, startPoint x: 352, startPoint y: 285, endPoint x: 357, endPoint y: 247, distance: 38.3
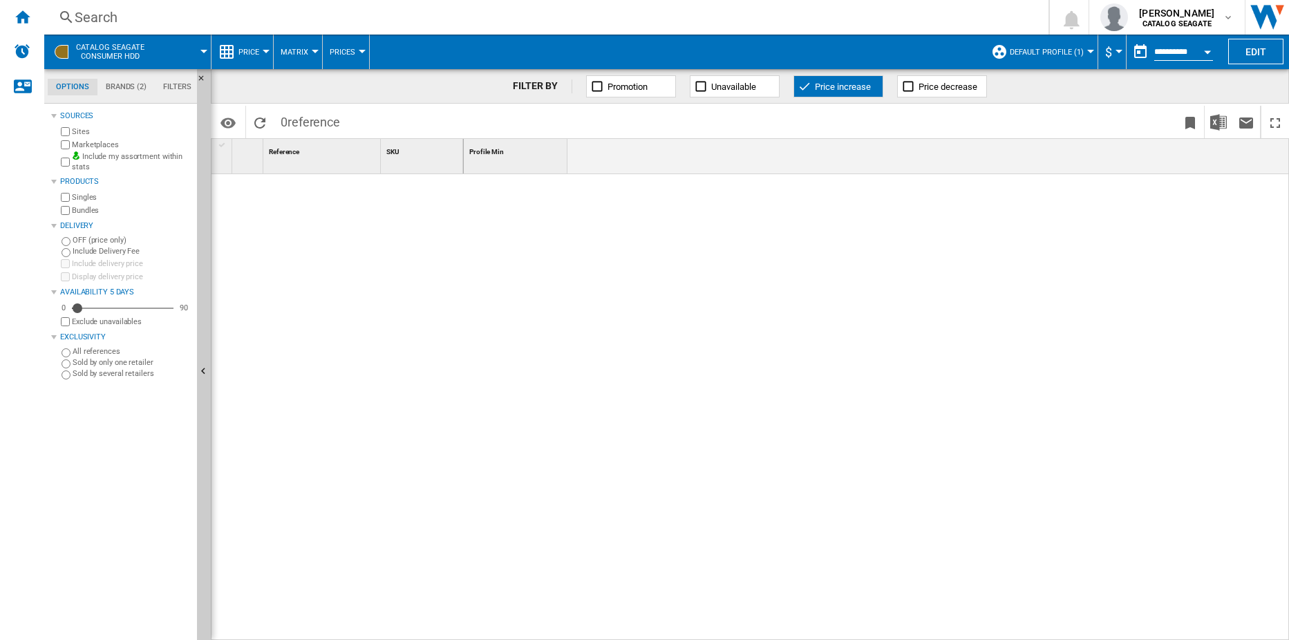
click at [353, 277] on md-backdrop at bounding box center [644, 320] width 1289 height 640
click at [258, 57] on md-backdrop at bounding box center [644, 320] width 1289 height 640
click at [258, 115] on md-backdrop at bounding box center [644, 320] width 1289 height 640
drag, startPoint x: 314, startPoint y: 331, endPoint x: 323, endPoint y: 294, distance: 38.6
click at [315, 331] on md-backdrop at bounding box center [644, 320] width 1289 height 640
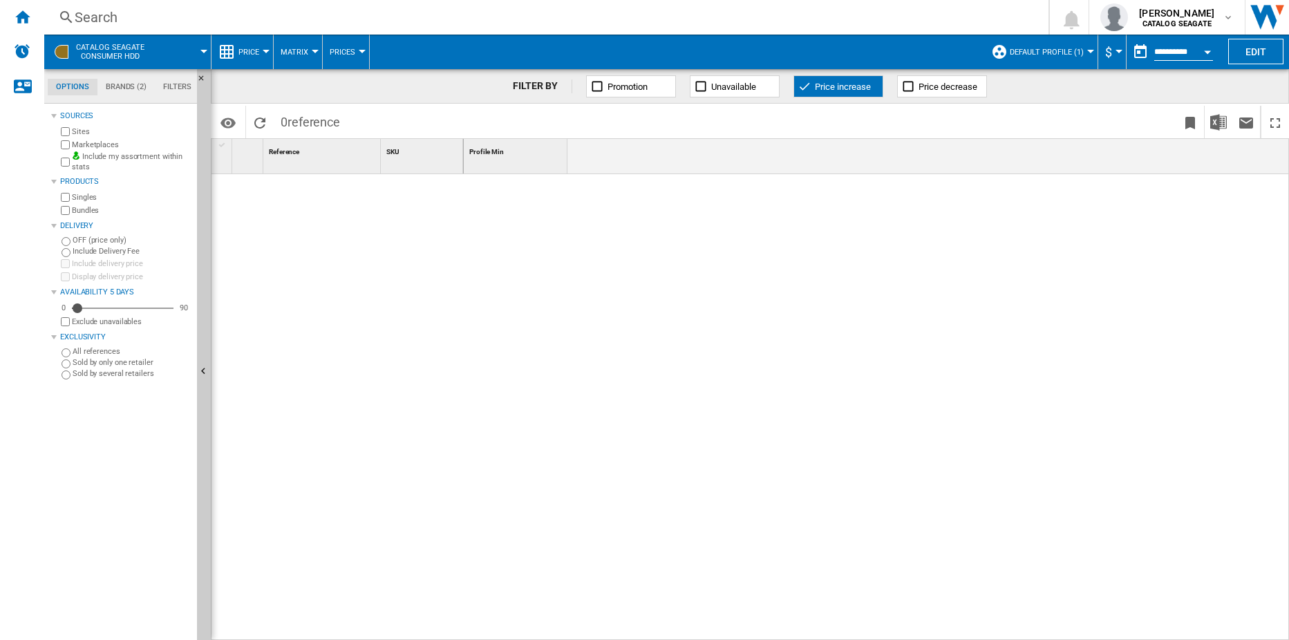
click at [348, 47] on md-backdrop at bounding box center [644, 320] width 1289 height 640
click at [534, 255] on md-backdrop at bounding box center [644, 320] width 1289 height 640
drag, startPoint x: 729, startPoint y: 98, endPoint x: 730, endPoint y: 91, distance: 7.7
click at [729, 97] on md-backdrop at bounding box center [644, 320] width 1289 height 640
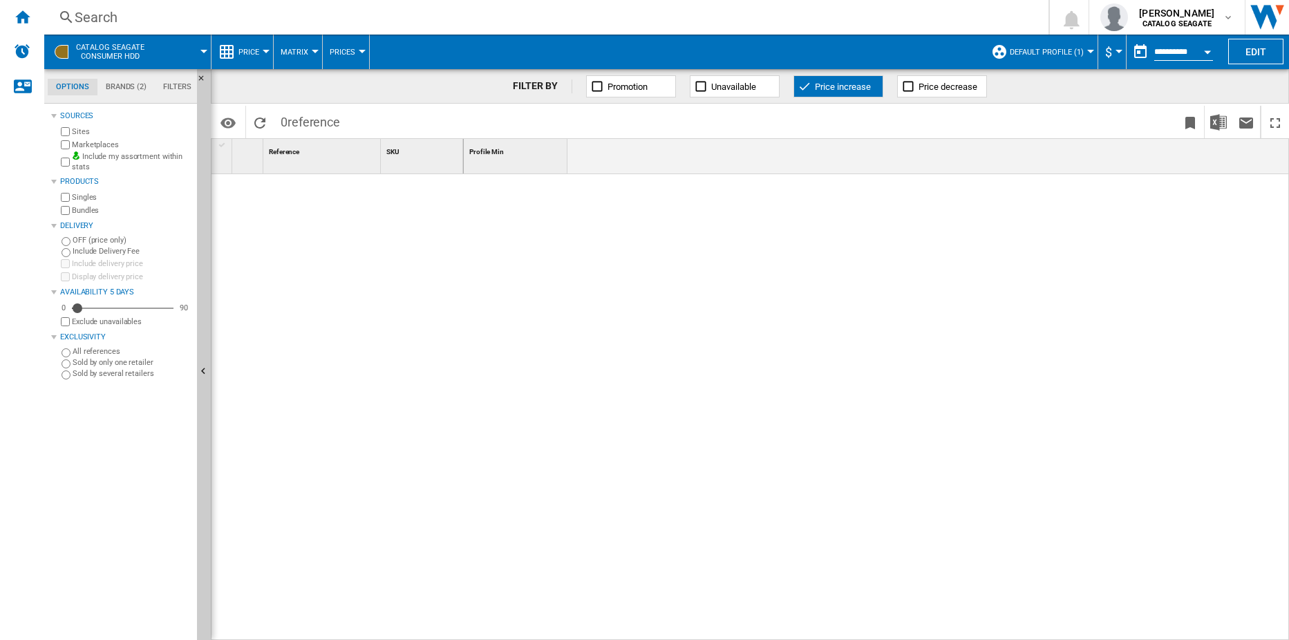
click at [731, 87] on md-backdrop at bounding box center [644, 320] width 1289 height 640
click at [341, 44] on button "Prices" at bounding box center [346, 52] width 32 height 35
click at [360, 93] on button "Prices" at bounding box center [356, 85] width 66 height 33
click at [811, 88] on ng-md-icon at bounding box center [805, 86] width 14 height 14
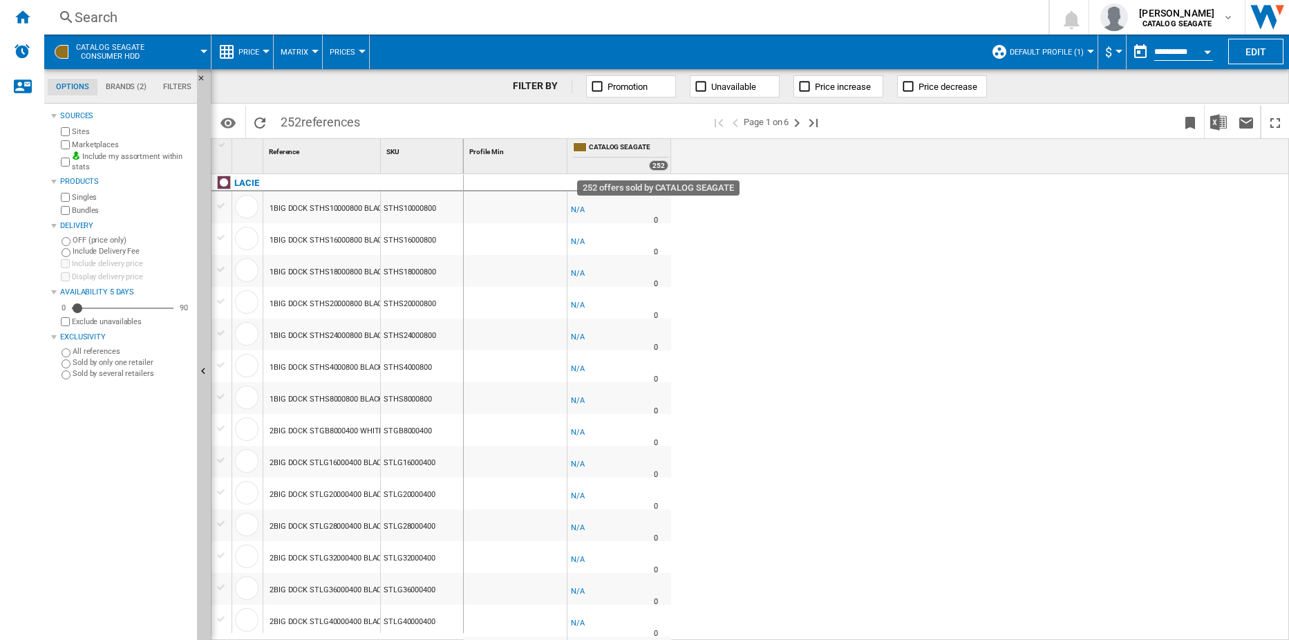
click at [661, 169] on div "252" at bounding box center [658, 165] width 19 height 10
click at [660, 167] on div "252" at bounding box center [658, 165] width 19 height 10
drag, startPoint x: 660, startPoint y: 167, endPoint x: 1054, endPoint y: 238, distance: 400.4
click at [1054, 238] on div "-1.0 % -$1 % N/A 0 -1.0 % -$1" at bounding box center [877, 407] width 826 height 466
click at [795, 123] on ng-md-icon "Next page" at bounding box center [797, 123] width 17 height 17
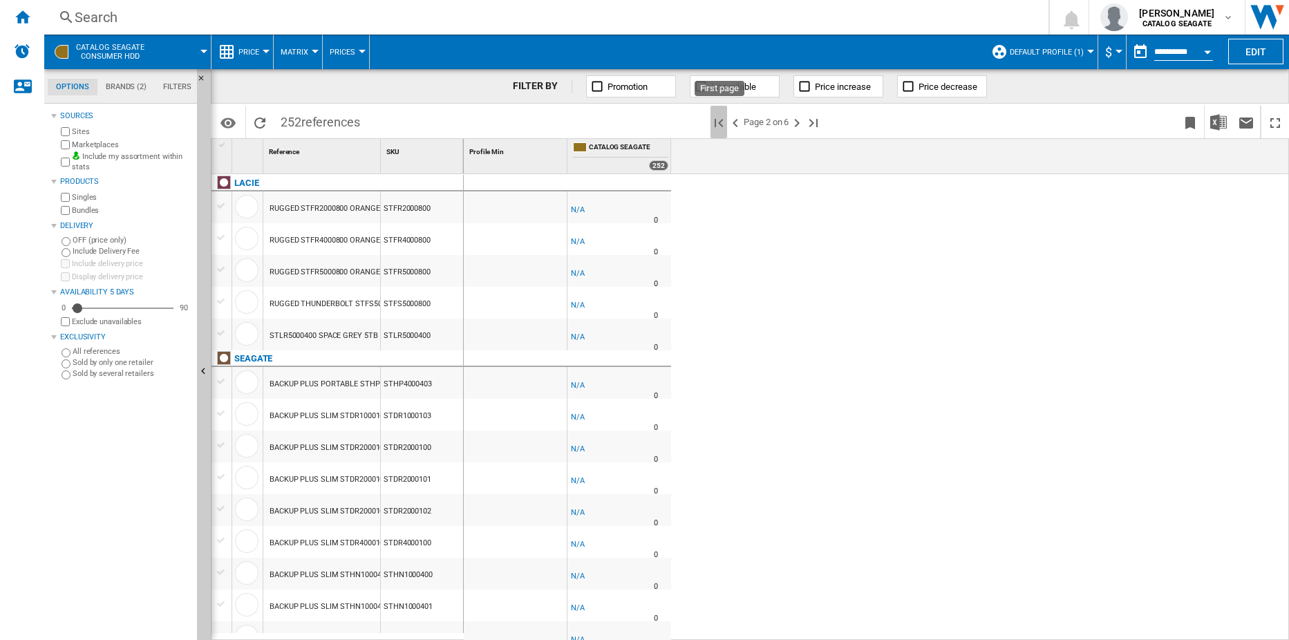
click at [726, 124] on ng-md-icon "First page" at bounding box center [718, 123] width 17 height 17
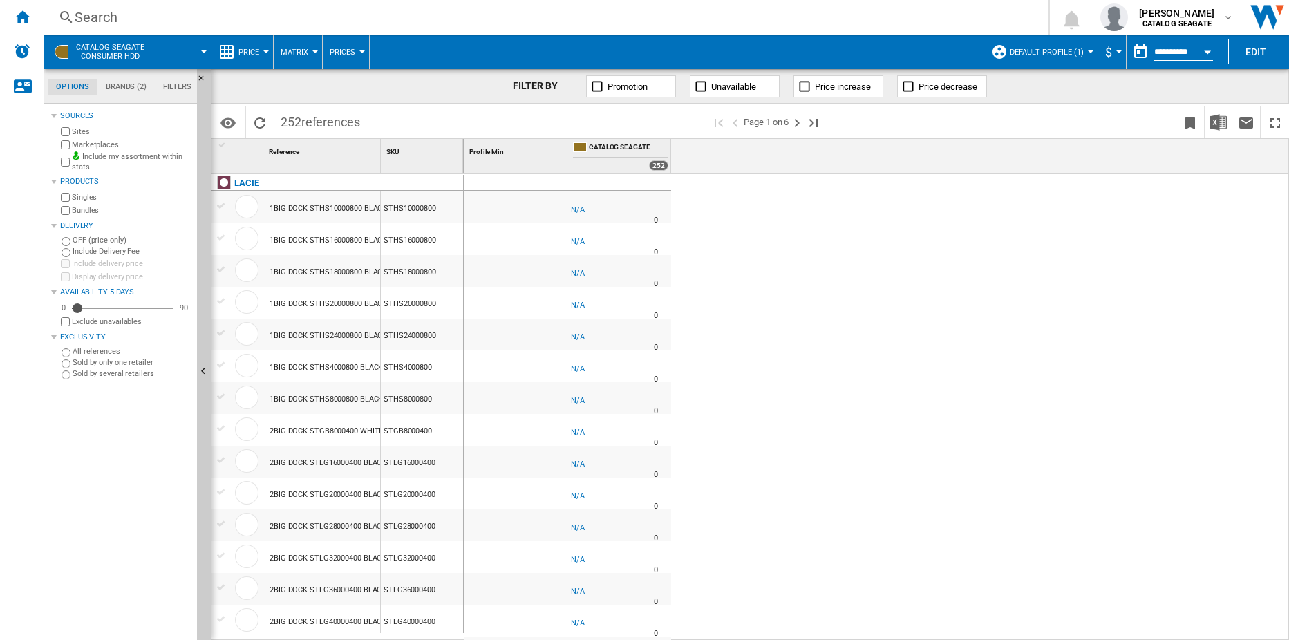
click at [70, 359] on div "Sold by only one retailer" at bounding box center [124, 362] width 133 height 11
